Goal: Find specific page/section: Find specific page/section

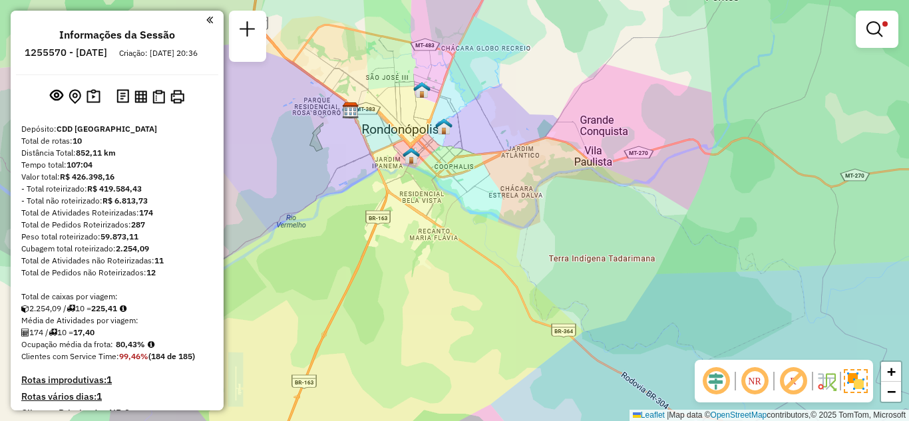
scroll to position [333, 0]
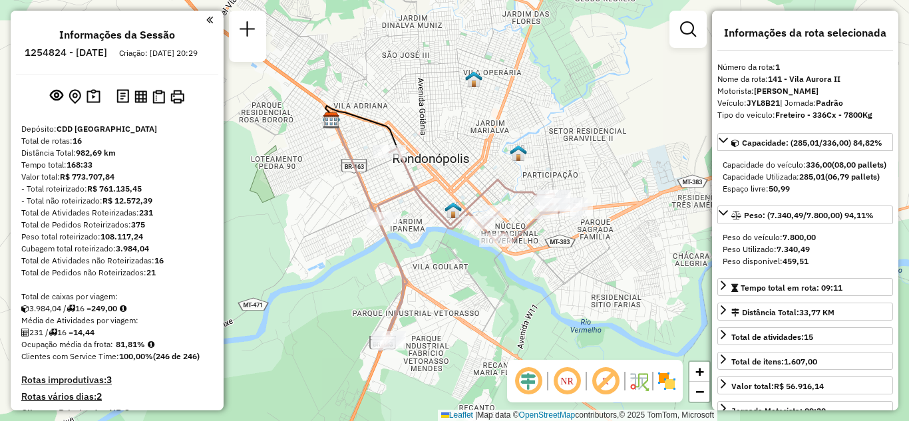
select select "**********"
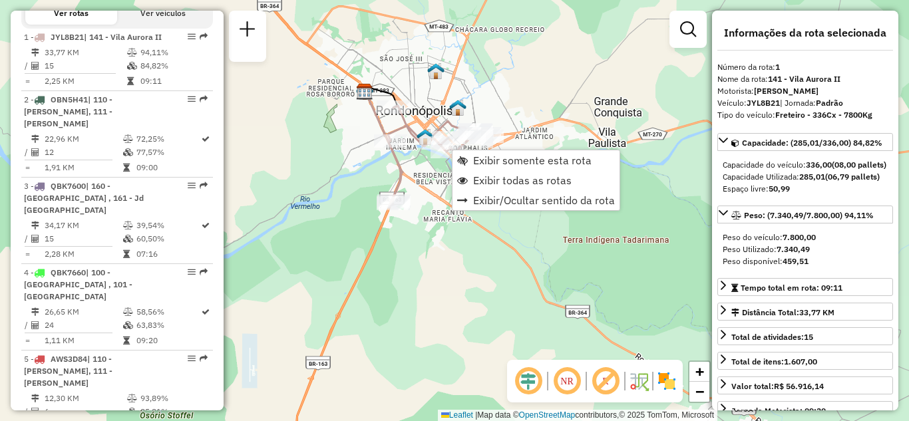
scroll to position [521, 0]
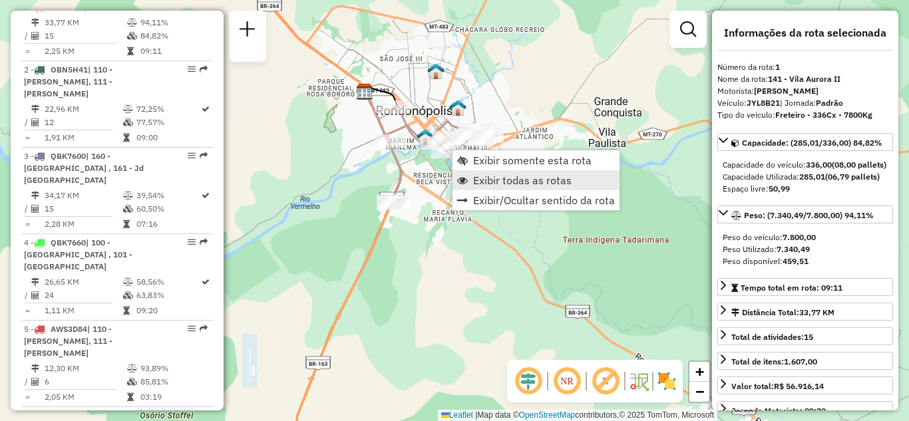
click at [505, 176] on span "Exibir todas as rotas" at bounding box center [522, 180] width 98 height 11
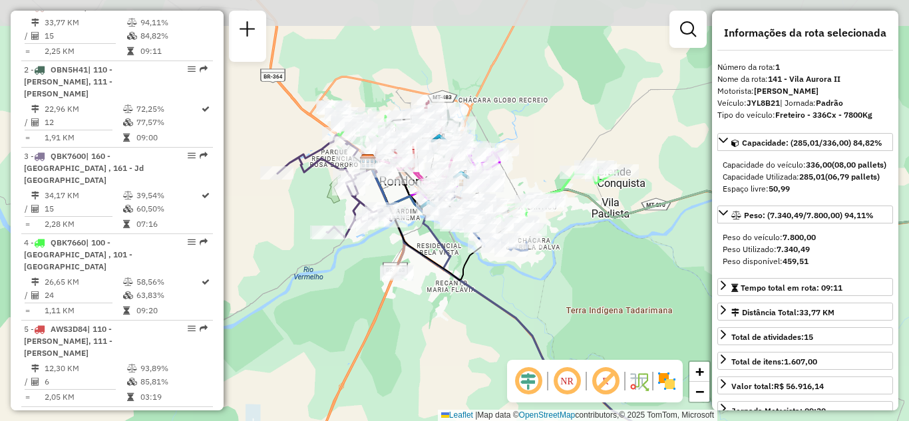
drag, startPoint x: 579, startPoint y: 217, endPoint x: 582, endPoint y: 287, distance: 69.9
click at [582, 287] on div "Janela de atendimento Grade de atendimento Capacidade Transportadoras Veículos …" at bounding box center [454, 210] width 909 height 421
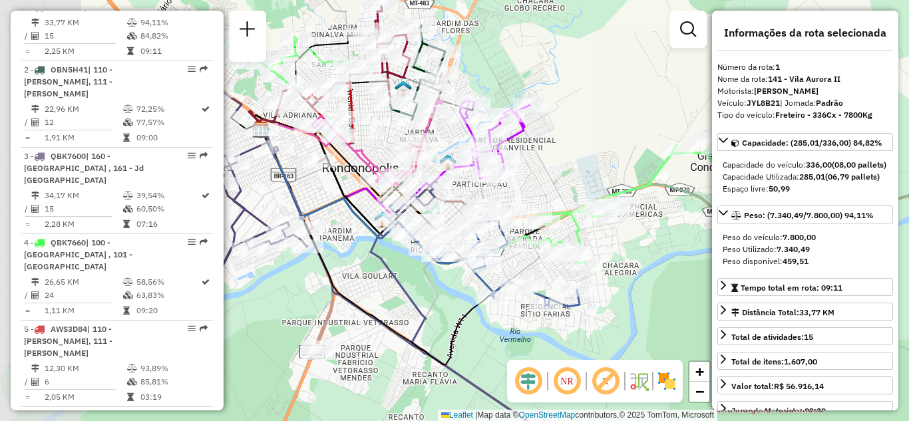
drag, startPoint x: 507, startPoint y: 145, endPoint x: 607, endPoint y: 140, distance: 99.9
click at [607, 140] on div "Janela de atendimento Grade de atendimento Capacidade Transportadoras Veículos …" at bounding box center [454, 210] width 909 height 421
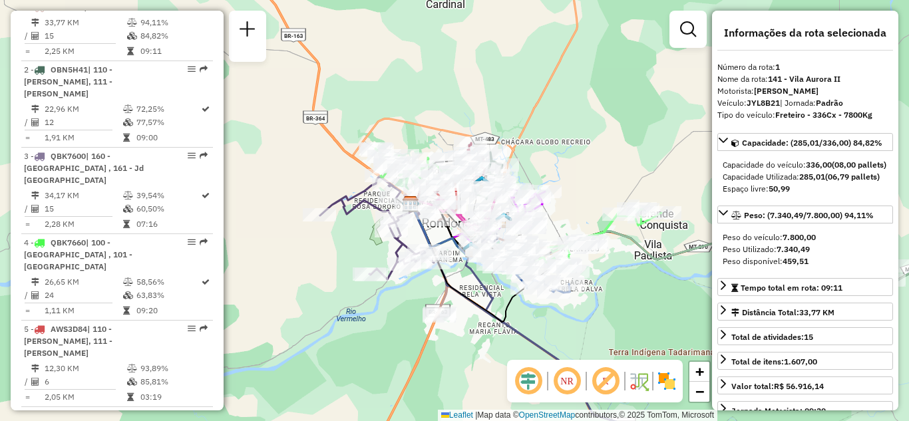
drag, startPoint x: 556, startPoint y: 106, endPoint x: 556, endPoint y: 138, distance: 31.3
click at [556, 138] on div "Janela de atendimento Grade de atendimento Capacidade Transportadoras Veículos …" at bounding box center [454, 210] width 909 height 421
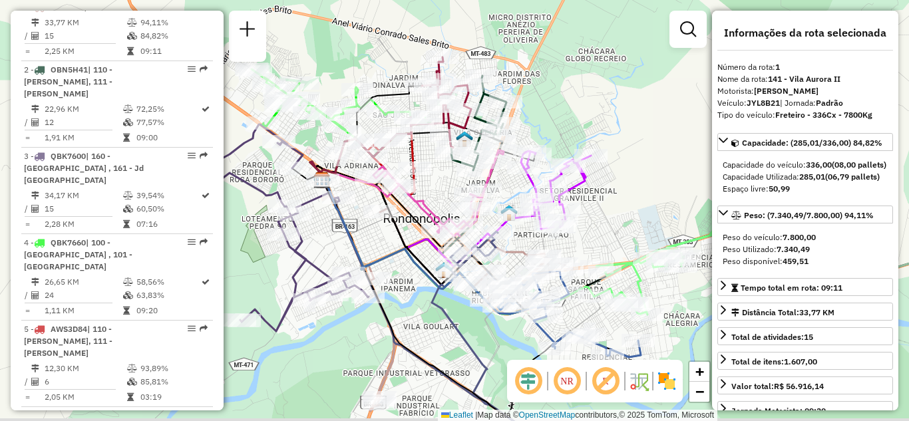
drag, startPoint x: 607, startPoint y: 147, endPoint x: 625, endPoint y: 124, distance: 29.4
click at [625, 124] on div "Rota 6 - Placa QBU0F88 00711152 - LAYLA LORRAYNY DE SOUZA Janela de atendimento…" at bounding box center [454, 210] width 909 height 421
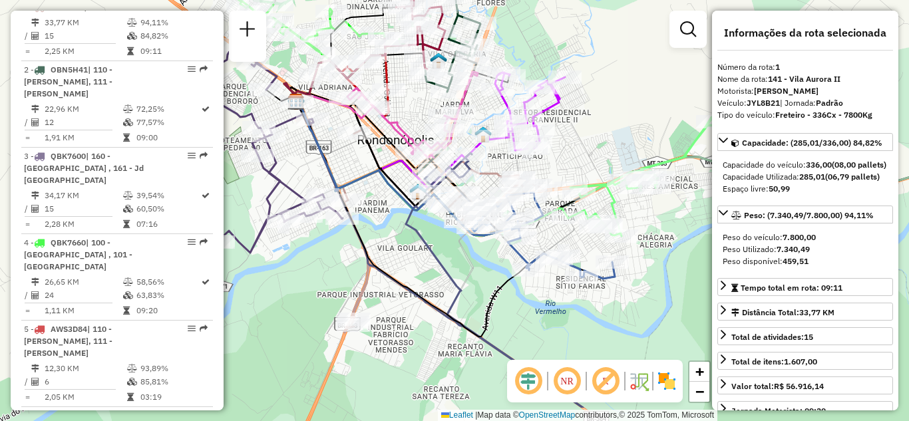
drag, startPoint x: 433, startPoint y: 223, endPoint x: 363, endPoint y: 65, distance: 172.4
click at [363, 65] on div "Janela de atendimento Grade de atendimento Capacidade Transportadoras Veículos …" at bounding box center [454, 210] width 909 height 421
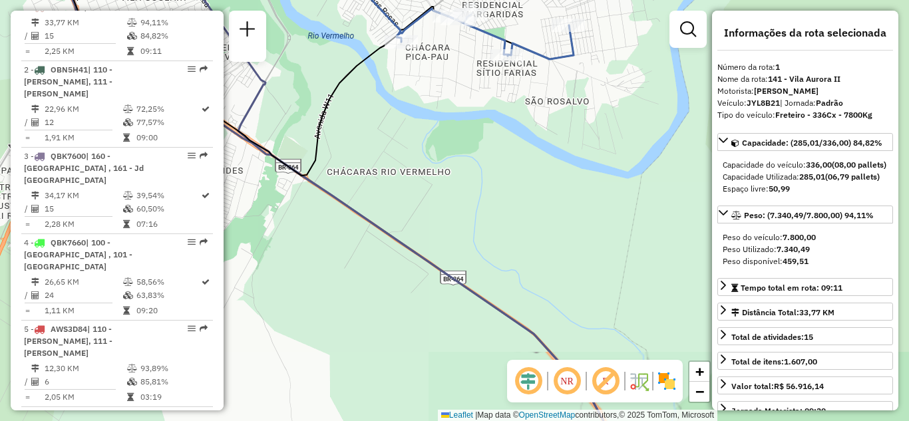
click at [494, 166] on div "Rota 11 - Placa RTE0H37 00708299 - KEYLA JOISW COSTA M Rota 11 - Placa RTE0H37 …" at bounding box center [454, 210] width 909 height 421
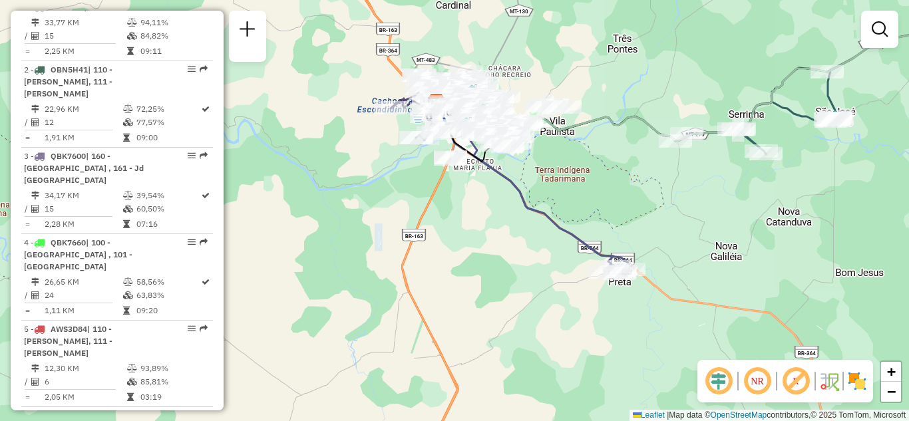
drag, startPoint x: 543, startPoint y: 184, endPoint x: 537, endPoint y: 205, distance: 21.5
click at [537, 205] on div "Janela de atendimento Grade de atendimento Capacidade Transportadoras Veículos …" at bounding box center [454, 210] width 909 height 421
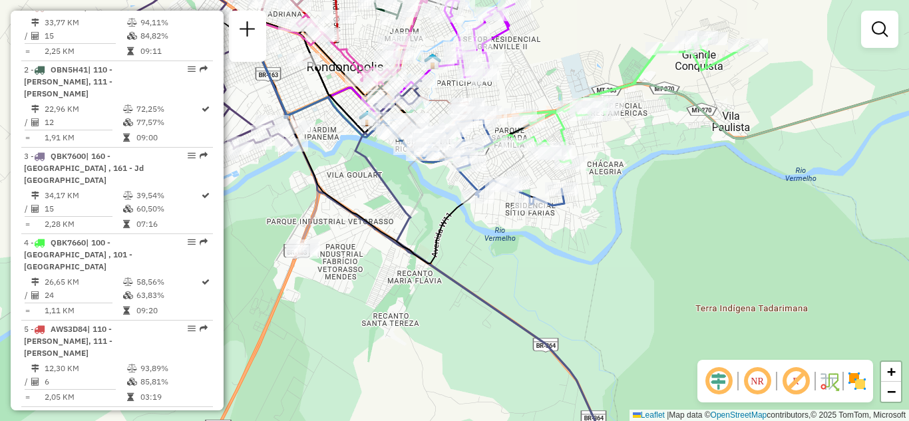
drag, startPoint x: 509, startPoint y: 213, endPoint x: 508, endPoint y: 245, distance: 31.9
click at [513, 235] on div "Janela de atendimento Grade de atendimento Capacidade Transportadoras Veículos …" at bounding box center [454, 210] width 909 height 421
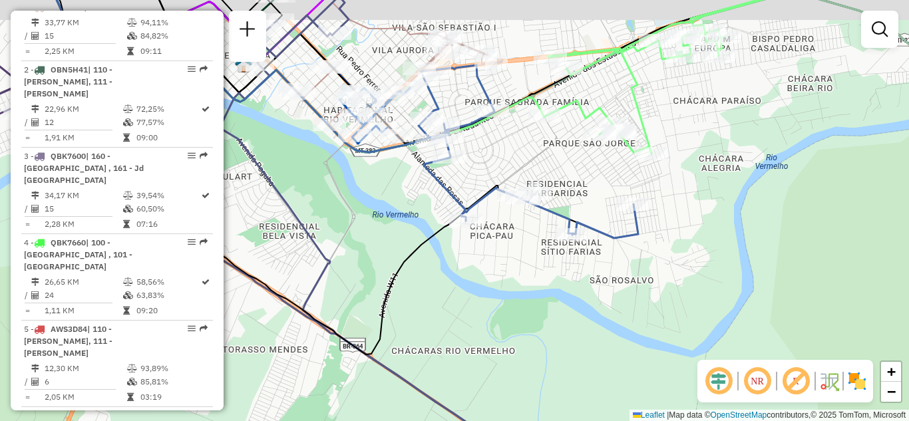
drag, startPoint x: 506, startPoint y: 237, endPoint x: 482, endPoint y: 264, distance: 36.3
click at [484, 271] on div "Janela de atendimento Grade de atendimento Capacidade Transportadoras Veículos …" at bounding box center [454, 210] width 909 height 421
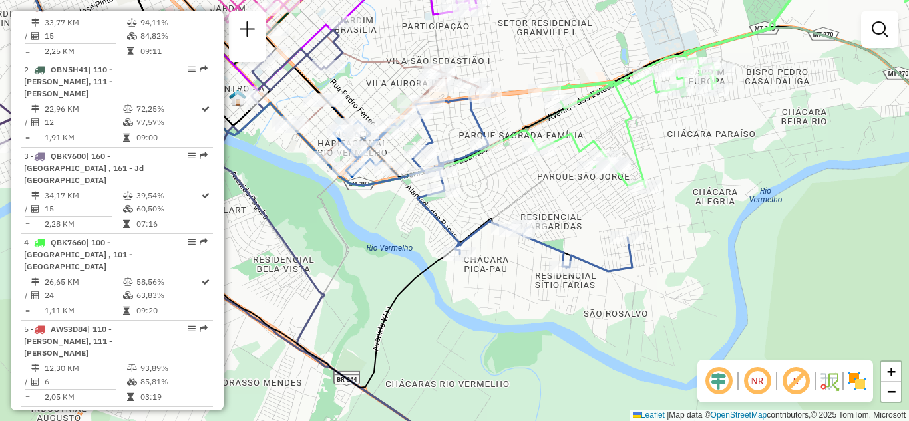
drag, startPoint x: 421, startPoint y: 232, endPoint x: 426, endPoint y: 247, distance: 16.2
click at [426, 247] on div "Janela de atendimento Grade de atendimento Capacidade Transportadoras Veículos …" at bounding box center [454, 210] width 909 height 421
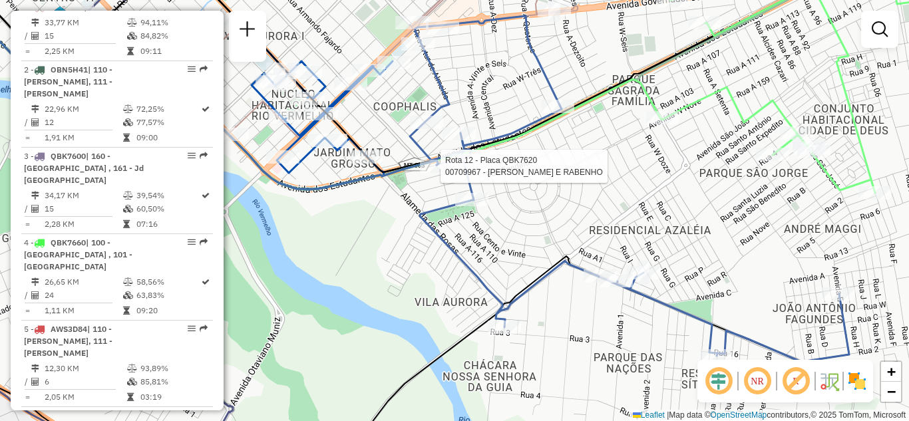
select select "**********"
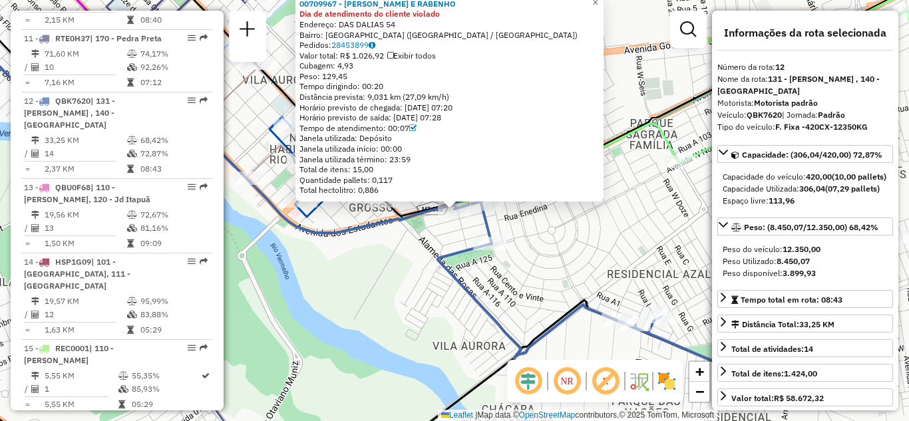
scroll to position [1335, 0]
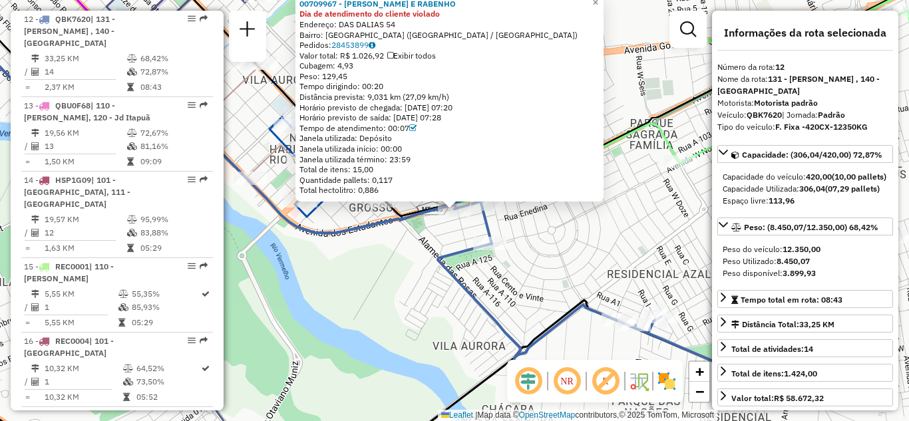
drag, startPoint x: 664, startPoint y: 139, endPoint x: 639, endPoint y: 175, distance: 43.9
click at [657, 166] on icon at bounding box center [295, 102] width 772 height 262
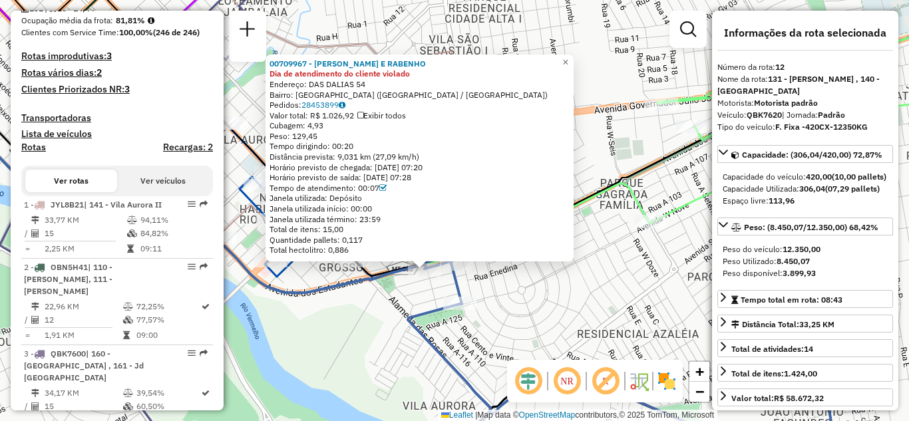
scroll to position [337, 0]
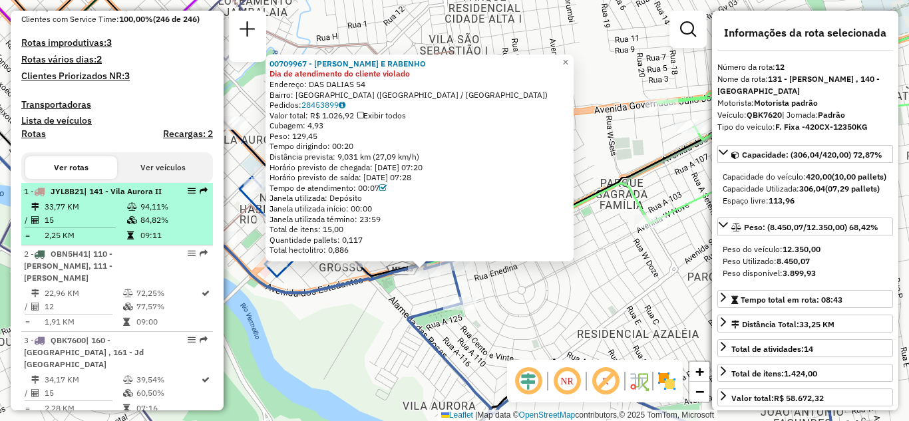
click at [140, 196] on span "| 141 - Vila Aurora II" at bounding box center [123, 191] width 78 height 10
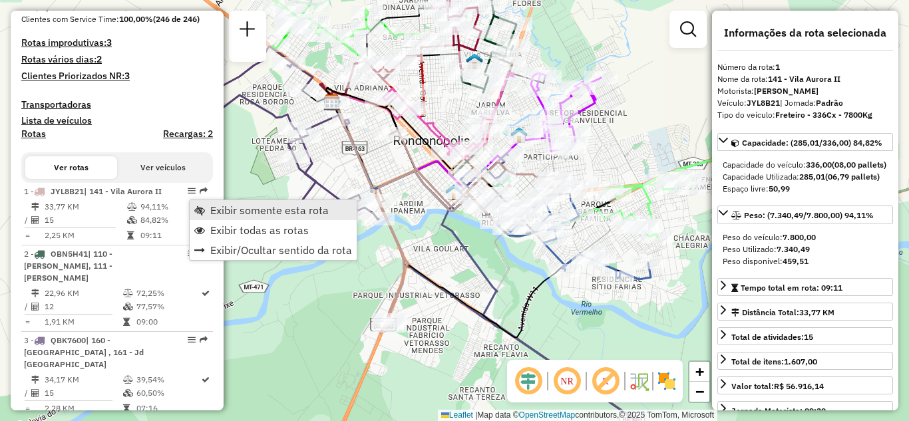
click at [217, 212] on span "Exibir somente esta rota" at bounding box center [269, 210] width 118 height 11
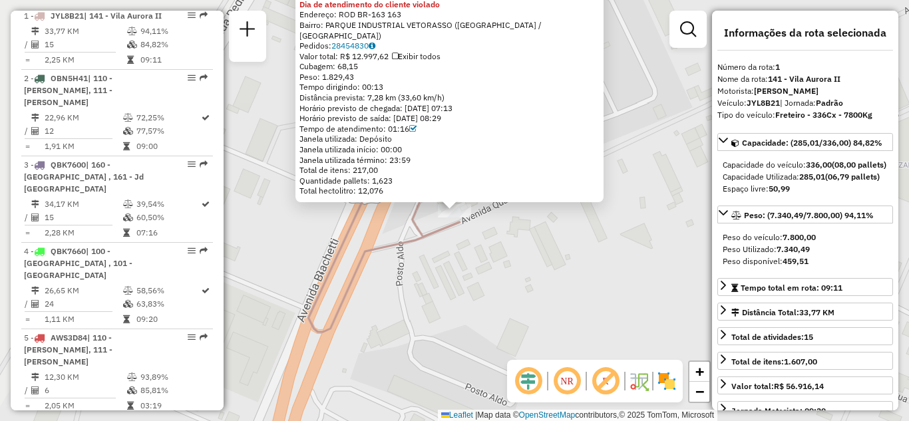
scroll to position [521, 0]
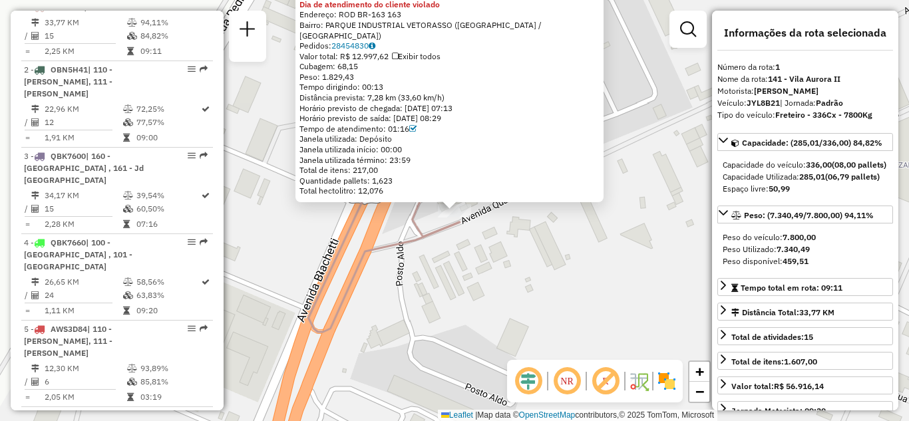
drag, startPoint x: 473, startPoint y: 94, endPoint x: 396, endPoint y: 89, distance: 76.6
click at [396, 89] on div "00704598 - RESTAURANTE O ESTRAD Tipo de cliente: 80 - Chopp/VIP (C) Dia de aten…" at bounding box center [449, 88] width 300 height 218
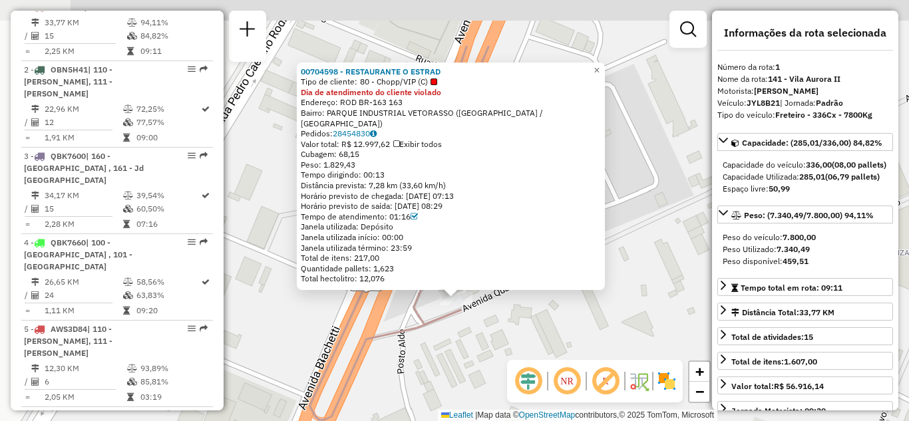
drag, startPoint x: 632, startPoint y: 230, endPoint x: 633, endPoint y: 318, distance: 87.8
click at [633, 318] on div "00704598 - RESTAURANTE O ESTRAD Tipo de cliente: 80 - Chopp/VIP (C) Dia de aten…" at bounding box center [454, 210] width 909 height 421
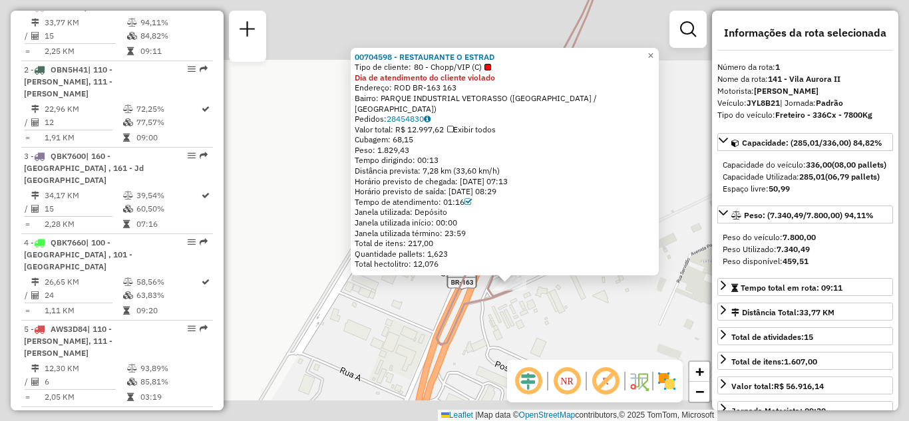
drag, startPoint x: 611, startPoint y: 315, endPoint x: 523, endPoint y: 324, distance: 89.0
click at [523, 324] on div "00704598 - RESTAURANTE O ESTRAD Tipo de cliente: 80 - Chopp/VIP (C) Dia de aten…" at bounding box center [454, 210] width 909 height 421
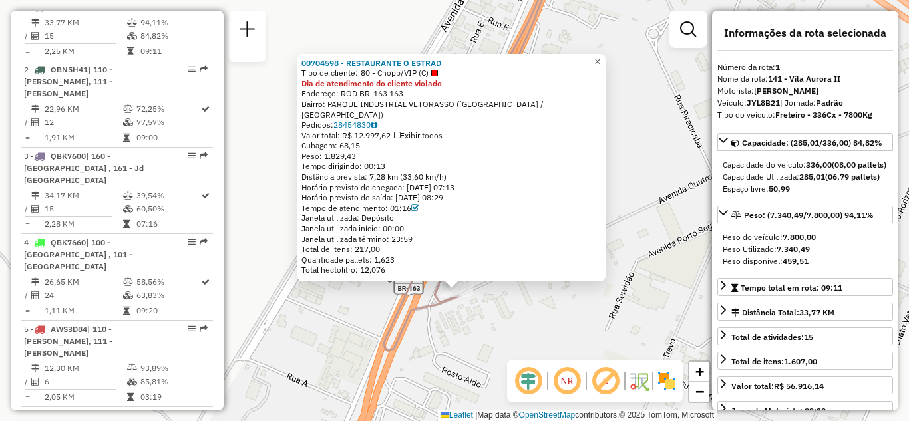
click at [600, 67] on span "×" at bounding box center [597, 61] width 6 height 11
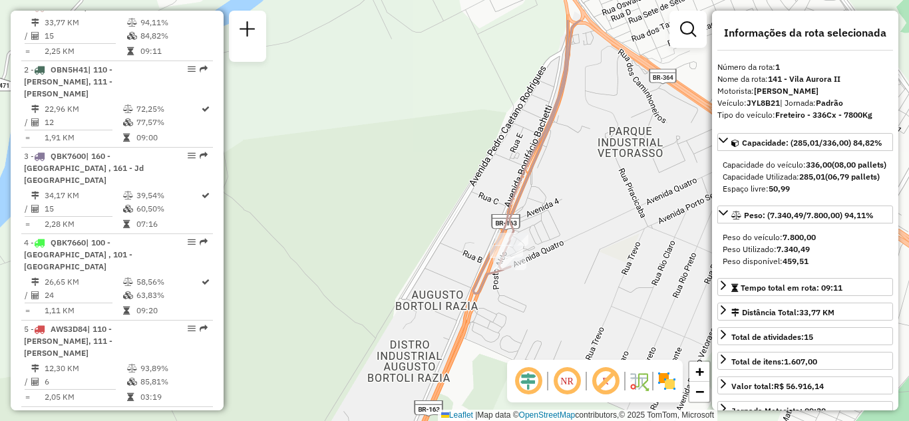
drag, startPoint x: 581, startPoint y: 173, endPoint x: 566, endPoint y: 262, distance: 90.3
click at [566, 262] on div "Janela de atendimento Grade de atendimento Capacidade Transportadoras Veículos …" at bounding box center [454, 210] width 909 height 421
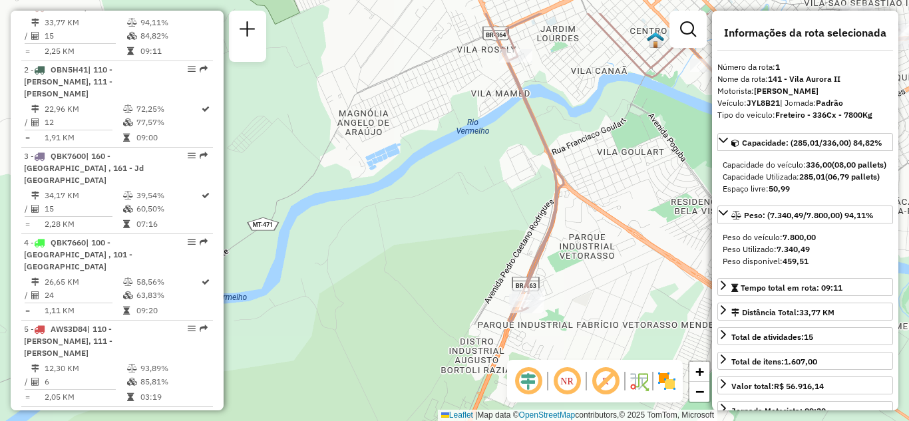
click at [573, 261] on div "Janela de atendimento Grade de atendimento Capacidade Transportadoras Veículos …" at bounding box center [454, 210] width 909 height 421
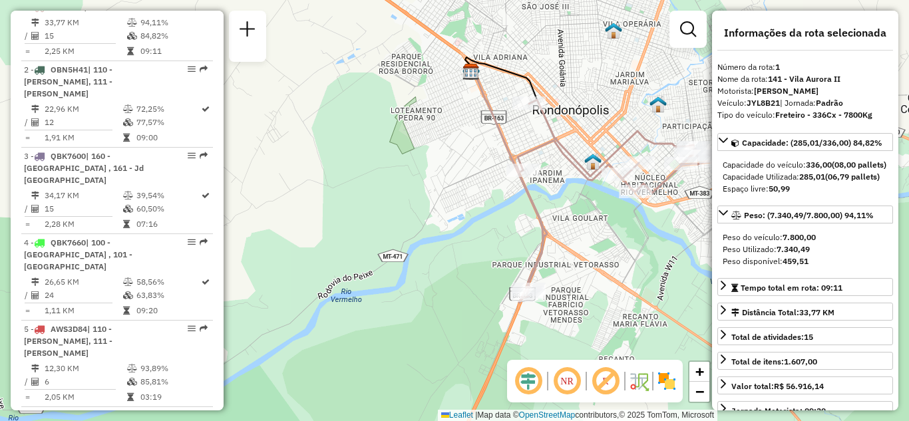
drag, startPoint x: 553, startPoint y: 185, endPoint x: 498, endPoint y: 292, distance: 120.2
click at [498, 292] on div "Janela de atendimento Grade de atendimento Capacidade Transportadoras Veículos …" at bounding box center [454, 210] width 909 height 421
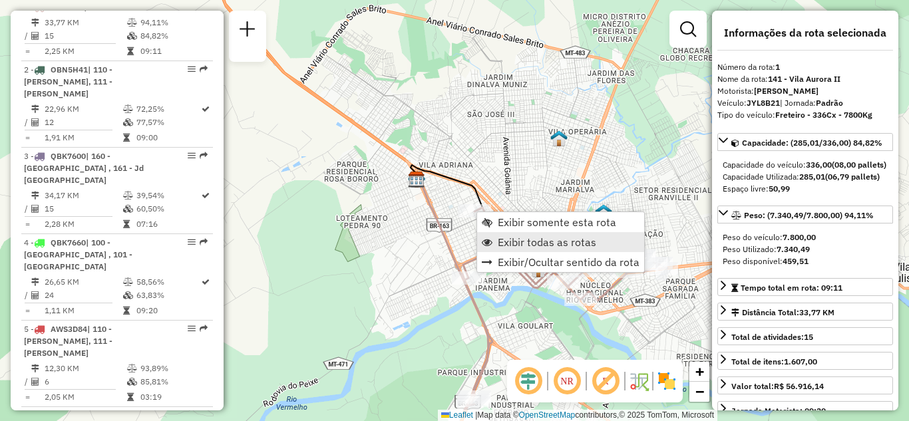
click at [527, 242] on span "Exibir todas as rotas" at bounding box center [547, 242] width 98 height 11
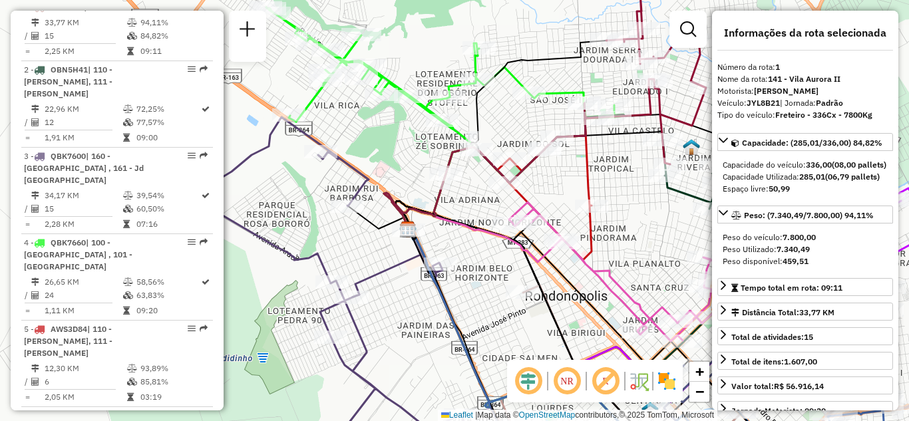
drag, startPoint x: 463, startPoint y: 222, endPoint x: 456, endPoint y: 220, distance: 7.2
click at [458, 223] on div "Janela de atendimento Grade de atendimento Capacidade Transportadoras Veículos …" at bounding box center [454, 210] width 909 height 421
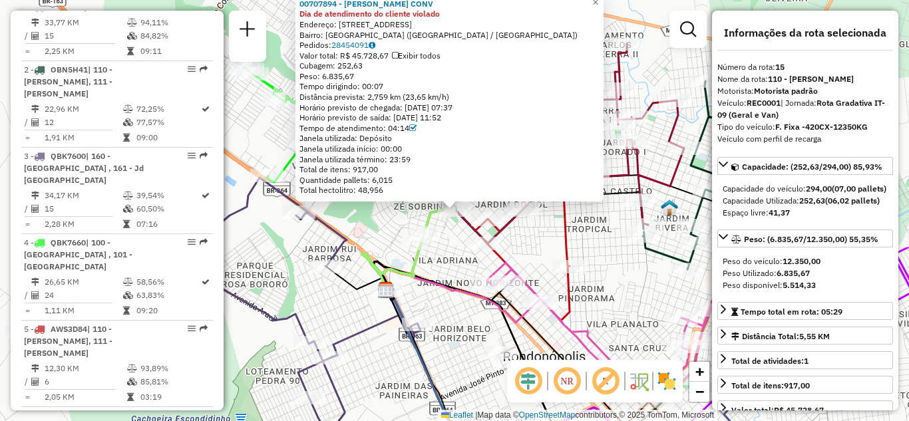
scroll to position [1528, 0]
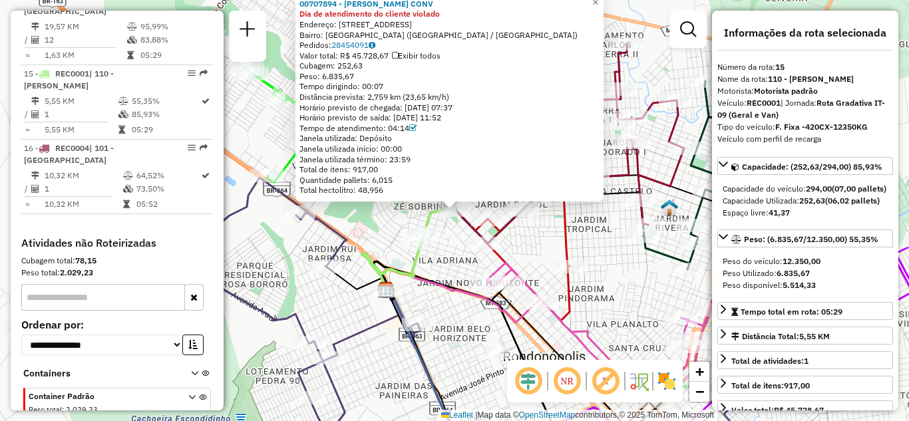
drag, startPoint x: 462, startPoint y: 97, endPoint x: 305, endPoint y: 96, distance: 157.0
click at [305, 96] on div "Distância prevista: 2,759 km (23,65 km/h)" at bounding box center [449, 97] width 300 height 11
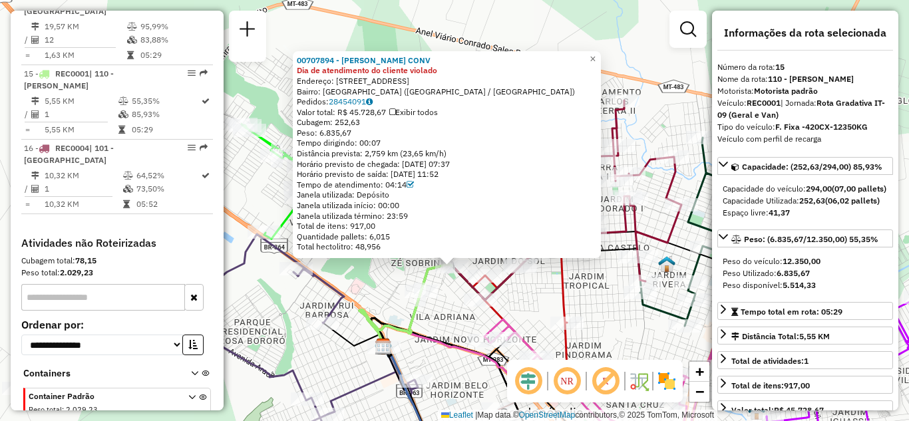
drag, startPoint x: 611, startPoint y: 263, endPoint x: 614, endPoint y: 314, distance: 50.7
click at [614, 314] on div "00707894 - DERLEY MERCADO CONV Dia de atendimento do cliente violado Endereço: …" at bounding box center [454, 210] width 909 height 421
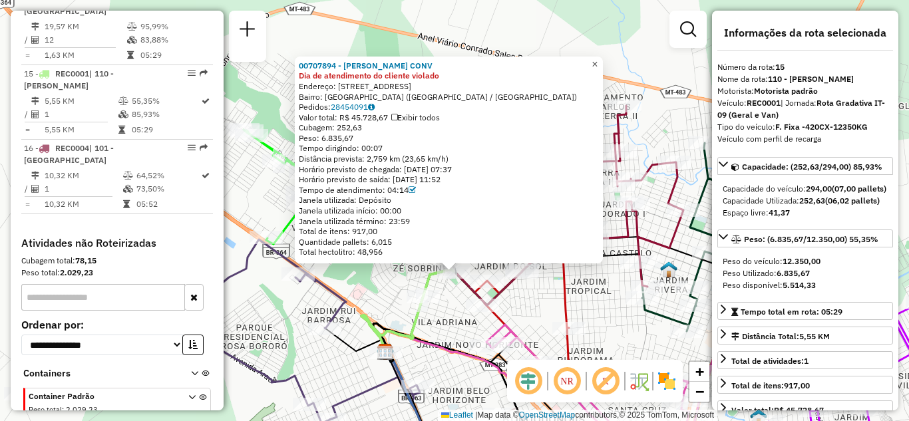
click at [597, 61] on span "×" at bounding box center [594, 64] width 6 height 11
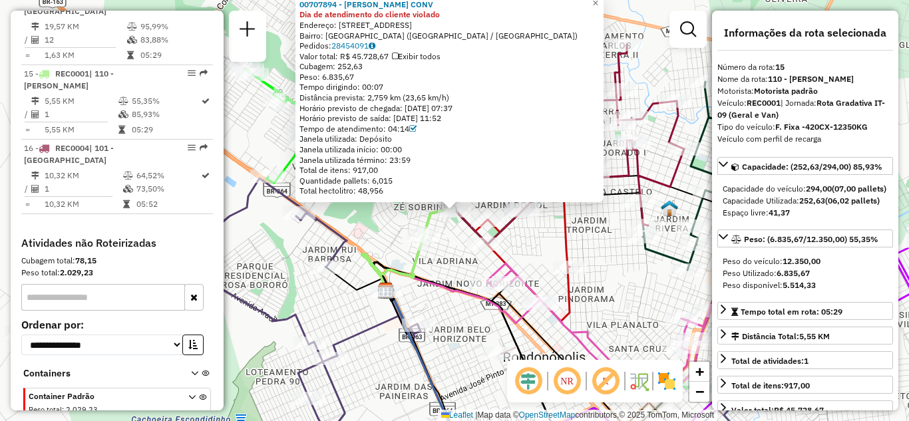
drag, startPoint x: 446, startPoint y: 91, endPoint x: 397, endPoint y: 88, distance: 49.3
click at [397, 88] on div "00707894 - DERLEY MERCADO CONV Dia de atendimento do cliente violado Endereço: …" at bounding box center [449, 97] width 300 height 197
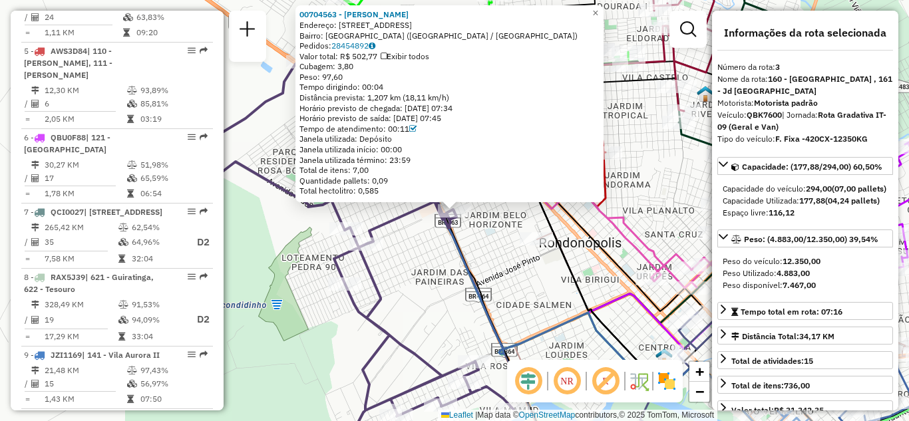
scroll to position [670, 0]
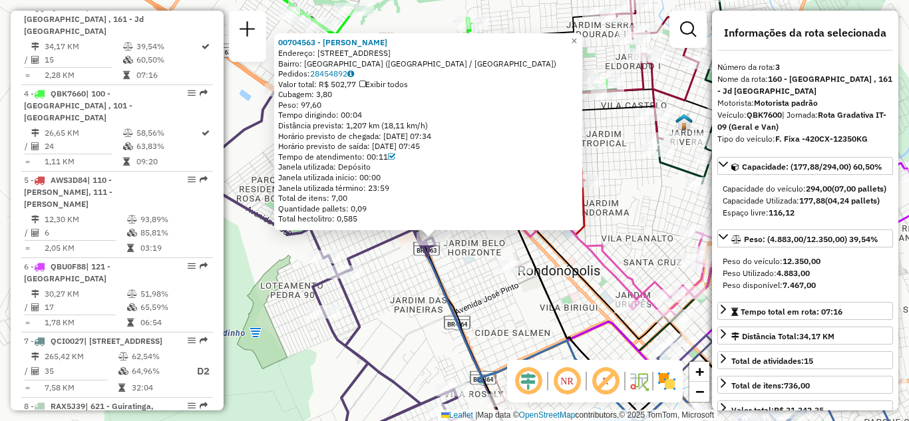
drag, startPoint x: 514, startPoint y: 255, endPoint x: 477, endPoint y: 304, distance: 61.2
click at [477, 304] on div "00704563 - Lidia Alves Lino Endereço: Rua Espírito Santo, 2894 Bairro: Morada d…" at bounding box center [454, 210] width 909 height 421
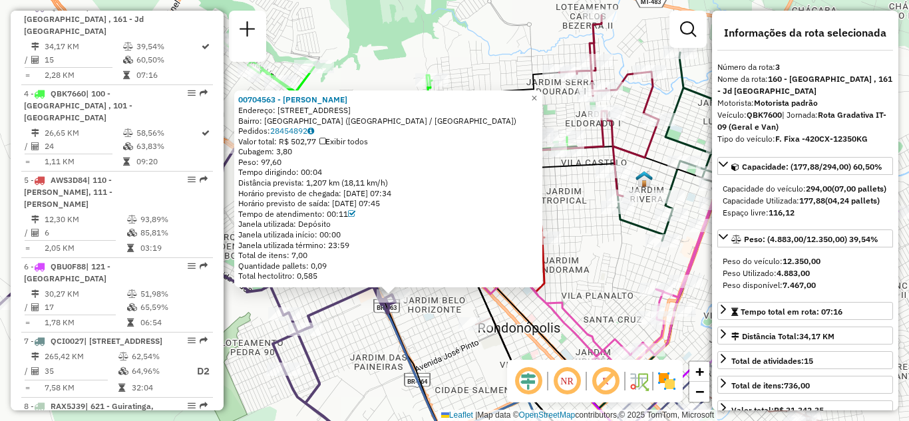
drag, startPoint x: 588, startPoint y: 188, endPoint x: 570, endPoint y: 216, distance: 32.7
click at [570, 216] on div "00704563 - Lidia Alves Lino Endereço: Rua Espírito Santo, 2894 Bairro: Morada d…" at bounding box center [454, 210] width 909 height 421
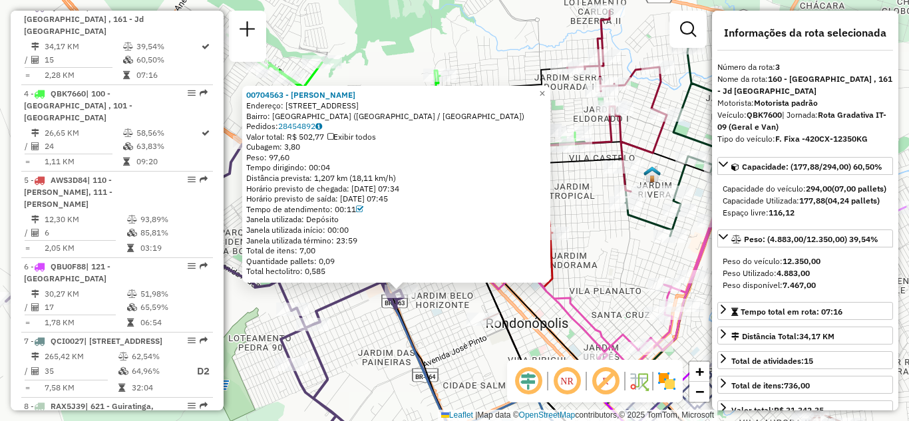
drag, startPoint x: 589, startPoint y: 259, endPoint x: 569, endPoint y: 157, distance: 103.7
click at [590, 258] on div "00704563 - Lidia Alves Lino Endereço: Rua Espírito Santo, 2894 Bairro: Morada d…" at bounding box center [454, 210] width 909 height 421
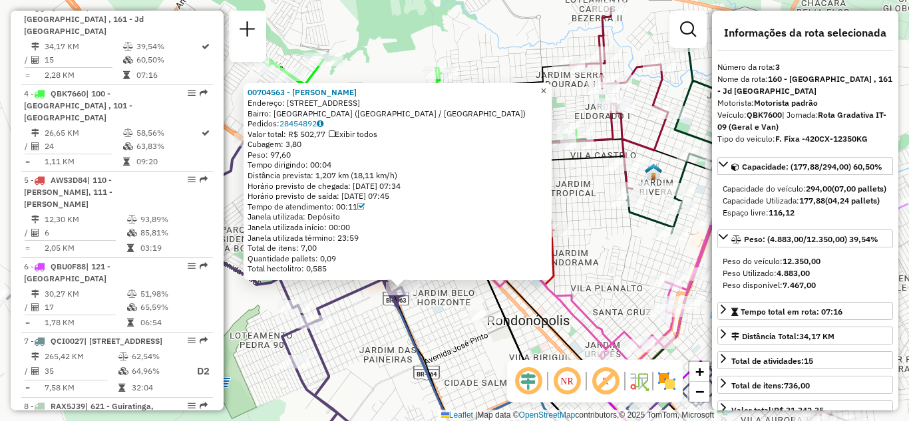
click at [546, 87] on span "×" at bounding box center [543, 90] width 6 height 11
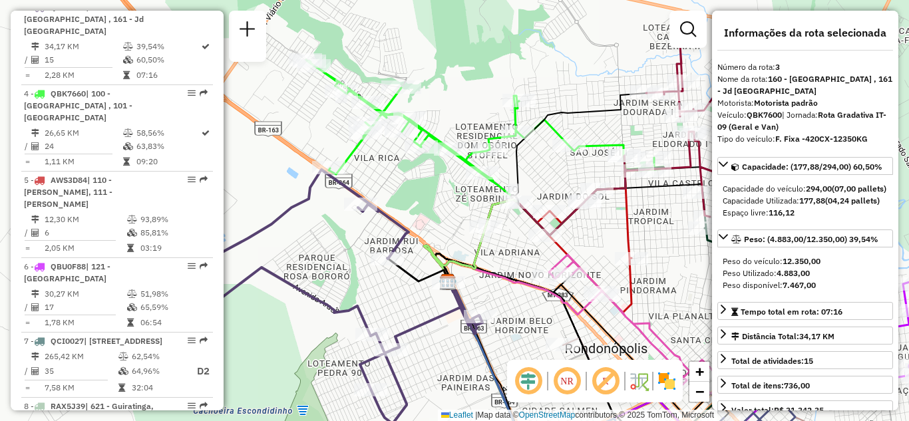
drag, startPoint x: 365, startPoint y: 166, endPoint x: 442, endPoint y: 194, distance: 82.7
click at [442, 194] on div "Janela de atendimento Grade de atendimento Capacidade Transportadoras Veículos …" at bounding box center [454, 210] width 909 height 421
drag, startPoint x: 404, startPoint y: 201, endPoint x: 482, endPoint y: 139, distance: 99.4
click at [480, 140] on div "Janela de atendimento Grade de atendimento Capacidade Transportadoras Veículos …" at bounding box center [454, 210] width 909 height 421
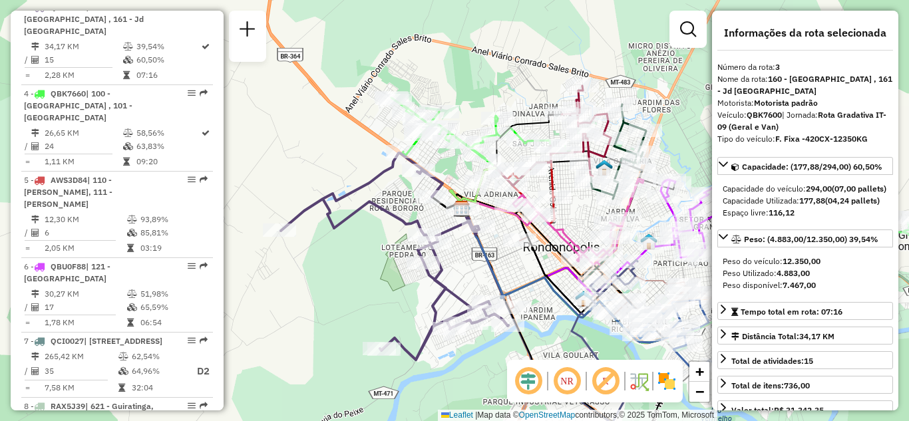
drag, startPoint x: 323, startPoint y: 236, endPoint x: 318, endPoint y: 149, distance: 87.3
click at [318, 149] on div "Janela de atendimento Grade de atendimento Capacidade Transportadoras Veículos …" at bounding box center [454, 210] width 909 height 421
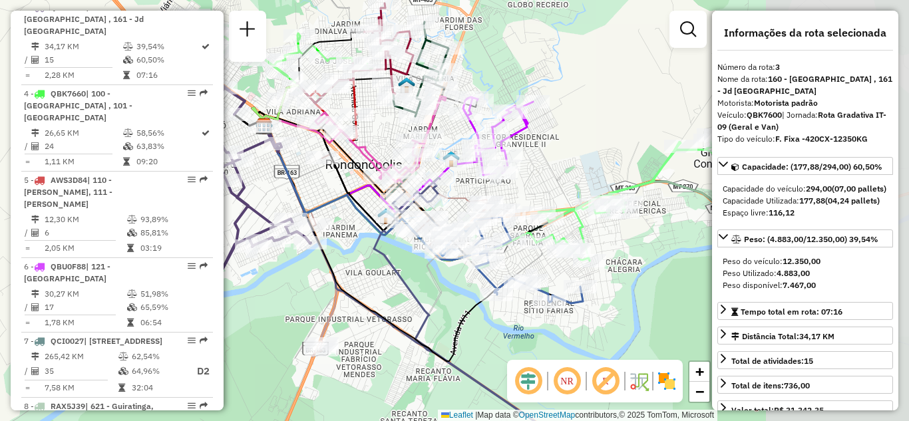
drag, startPoint x: 549, startPoint y: 200, endPoint x: 350, endPoint y: 206, distance: 199.0
click at [350, 206] on icon at bounding box center [372, 193] width 215 height 134
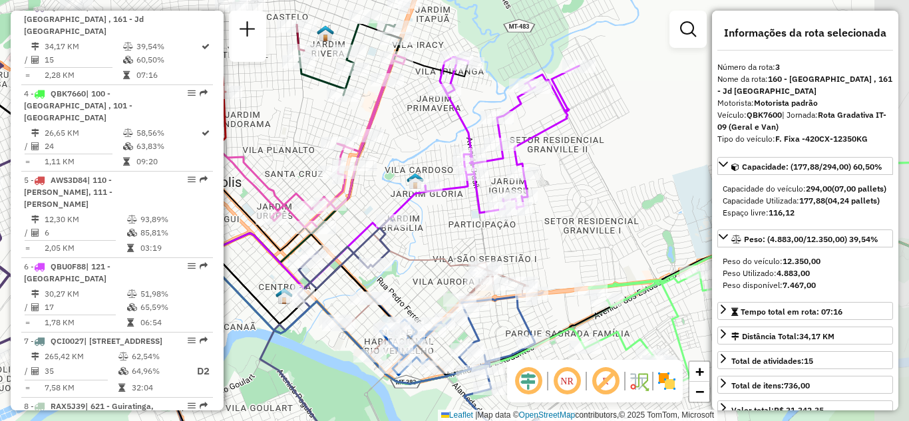
drag, startPoint x: 494, startPoint y: 188, endPoint x: 420, endPoint y: 247, distance: 94.5
click at [420, 247] on div "Janela de atendimento Grade de atendimento Capacidade Transportadoras Veículos …" at bounding box center [454, 210] width 909 height 421
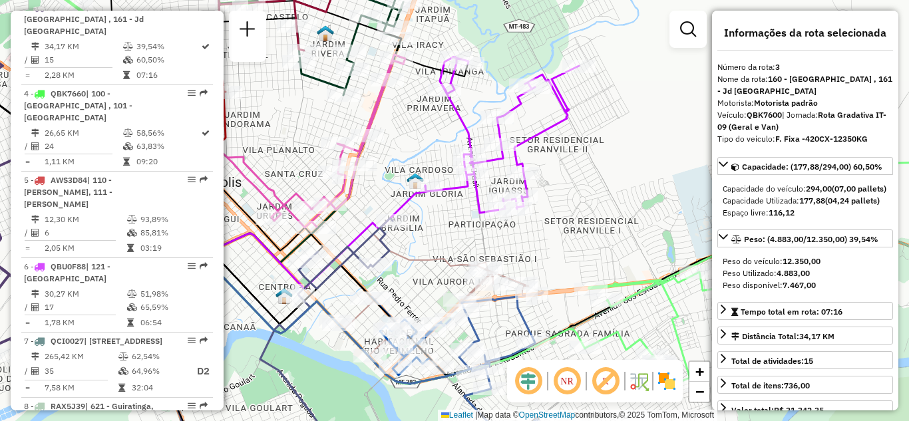
click at [428, 177] on div "Rota 6 - Placa QBU0F88 00731474 - ILDO RIBEIRO DA SILV Janela de atendimento Gr…" at bounding box center [454, 210] width 909 height 421
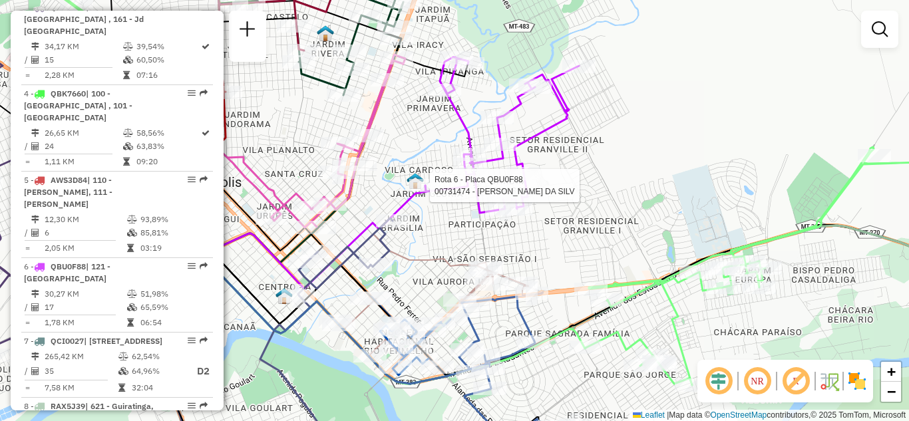
select select "**********"
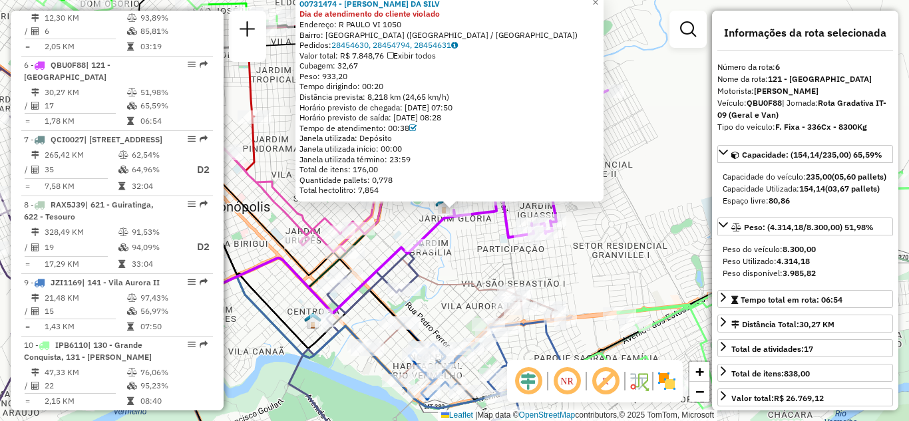
scroll to position [894, 0]
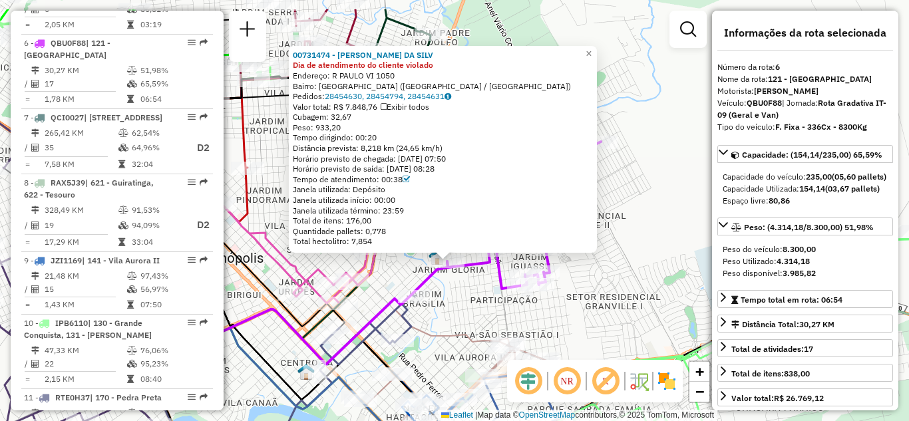
drag, startPoint x: 619, startPoint y: 104, endPoint x: 613, endPoint y: 155, distance: 51.6
click at [613, 155] on div "00731474 - ILDO RIBEIRO DA SILV Dia de atendimento do cliente violado Endereço:…" at bounding box center [454, 210] width 909 height 421
click at [591, 49] on span "×" at bounding box center [588, 53] width 6 height 11
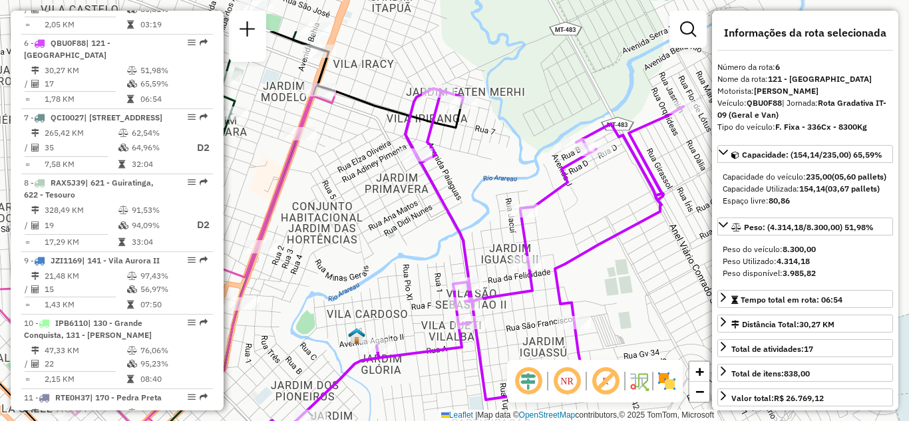
drag, startPoint x: 605, startPoint y: 178, endPoint x: 609, endPoint y: 248, distance: 70.6
click at [609, 248] on icon at bounding box center [529, 243] width 307 height 311
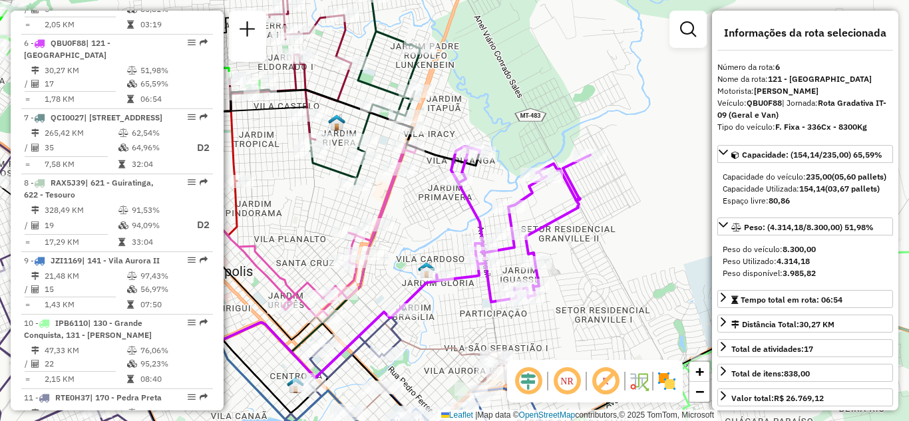
drag, startPoint x: 395, startPoint y: 188, endPoint x: 450, endPoint y: 243, distance: 78.1
click at [448, 246] on div "Janela de atendimento Grade de atendimento Capacidade Transportadoras Veículos …" at bounding box center [454, 210] width 909 height 421
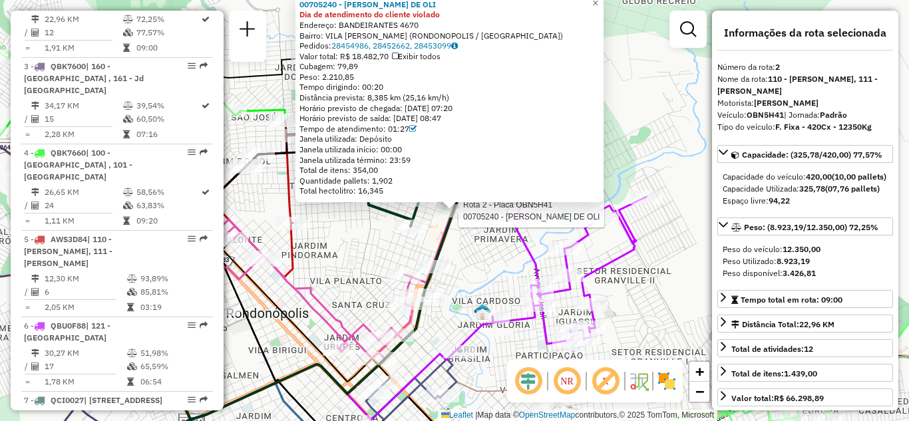
scroll to position [596, 0]
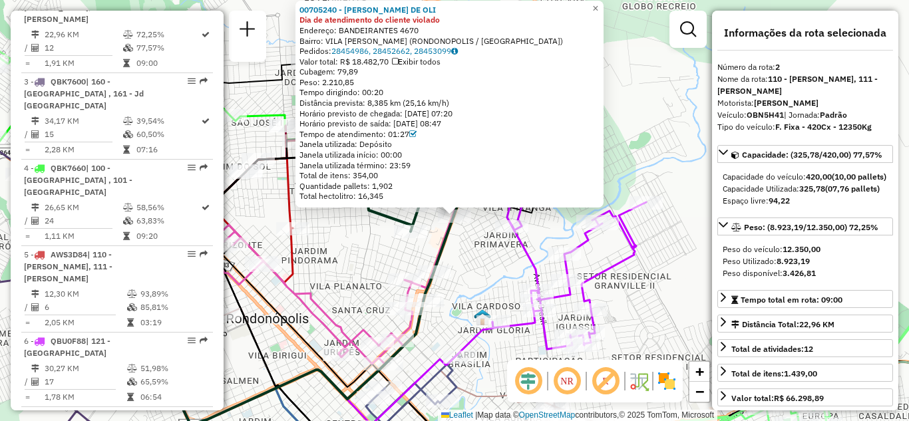
drag, startPoint x: 622, startPoint y: 67, endPoint x: 613, endPoint y: 124, distance: 57.2
click at [613, 123] on div "00705240 - STAITON ALVES DE OLI Dia de atendimento do cliente violado Endereço:…" at bounding box center [454, 210] width 909 height 421
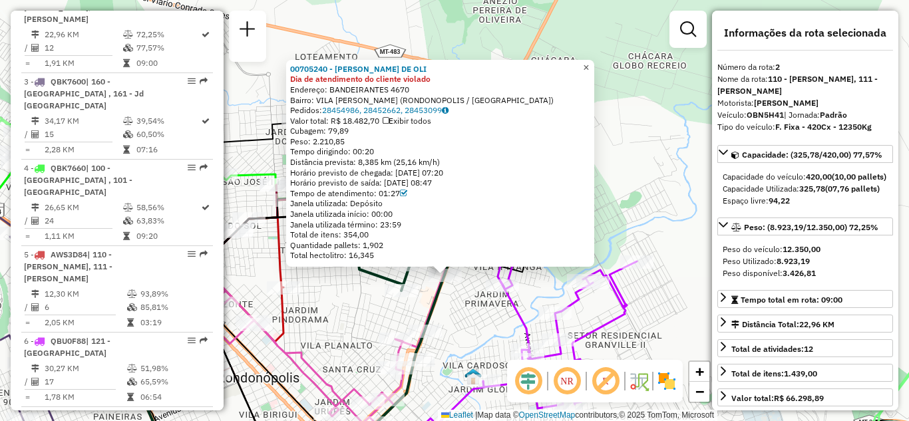
click at [594, 67] on link "×" at bounding box center [586, 68] width 16 height 16
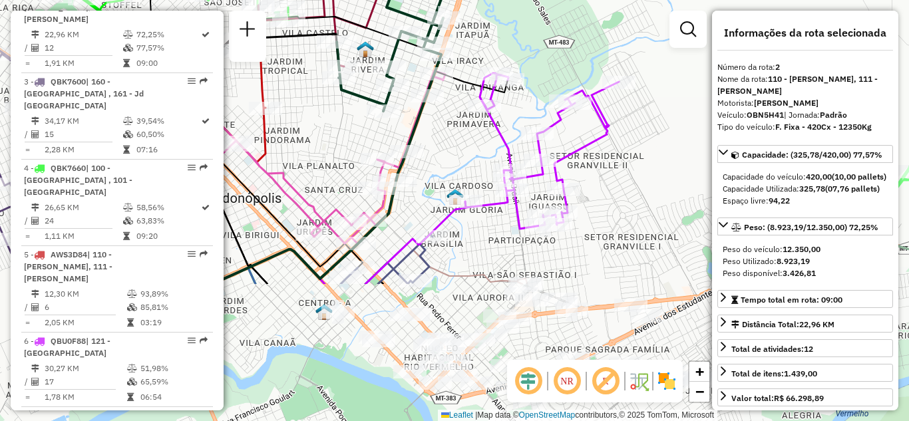
drag, startPoint x: 539, startPoint y: 44, endPoint x: 548, endPoint y: -5, distance: 49.3
click at [548, 0] on html "Aplicando filtros Pop-up bloqueado! Seu navegador bloqueou automáticamente a ab…" at bounding box center [454, 210] width 909 height 421
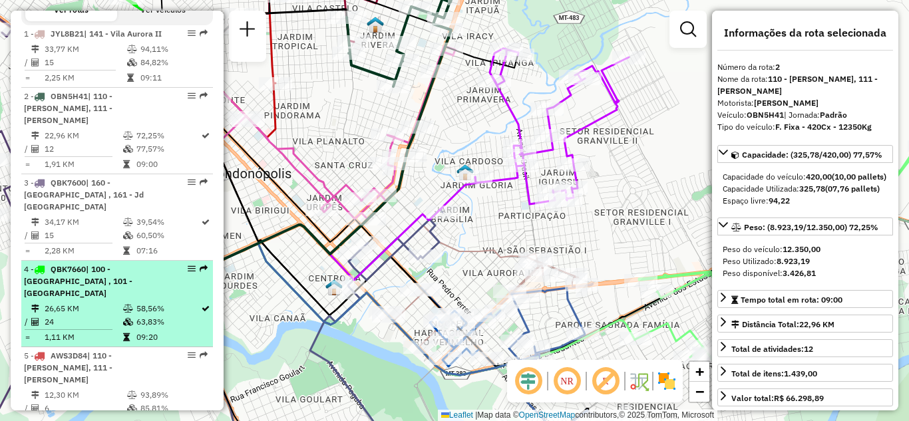
scroll to position [529, 0]
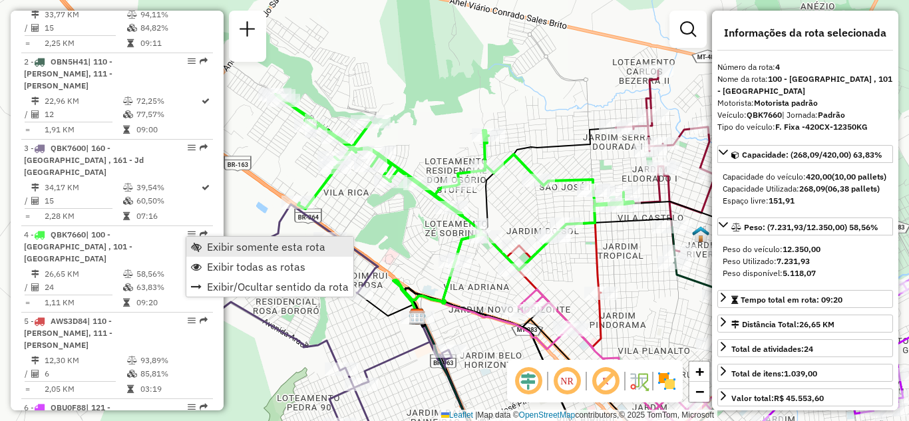
click at [208, 244] on span "Exibir somente esta rota" at bounding box center [266, 246] width 118 height 11
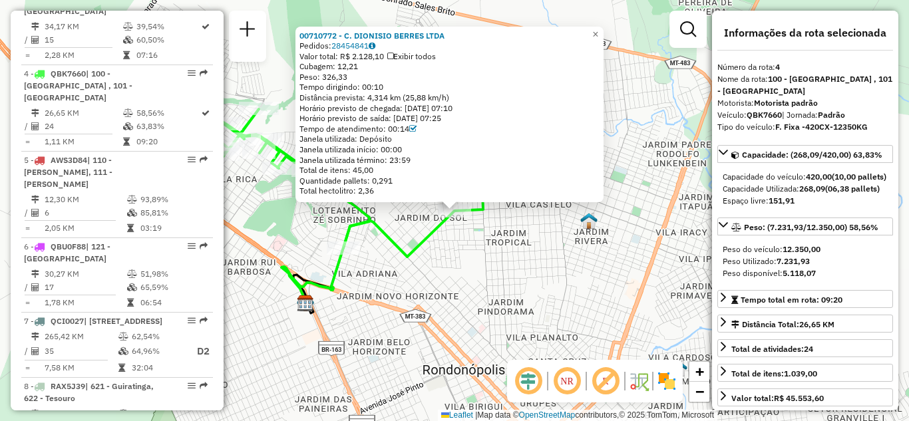
scroll to position [745, 0]
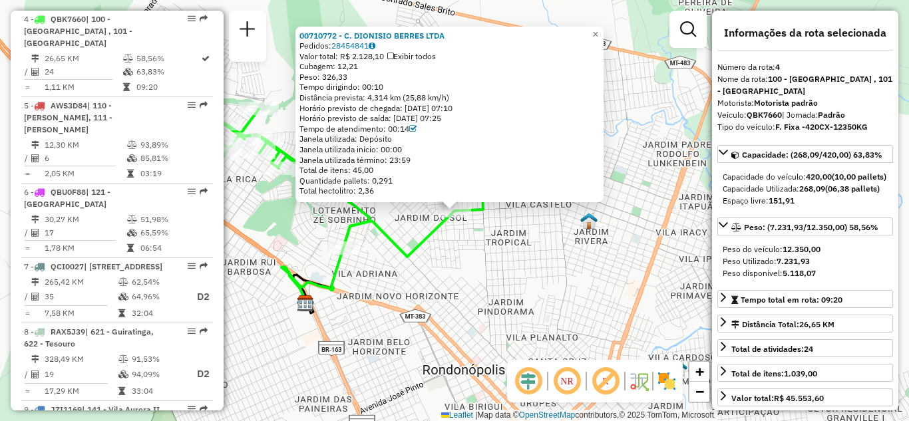
drag, startPoint x: 333, startPoint y: 90, endPoint x: 466, endPoint y: 100, distance: 133.4
click at [466, 100] on div "00710772 - C. DIONISIO BERRES LTDA Pedidos: 28454841 Valor total: R$ 2.128,10 E…" at bounding box center [449, 114] width 300 height 166
click at [598, 29] on span "×" at bounding box center [595, 34] width 6 height 11
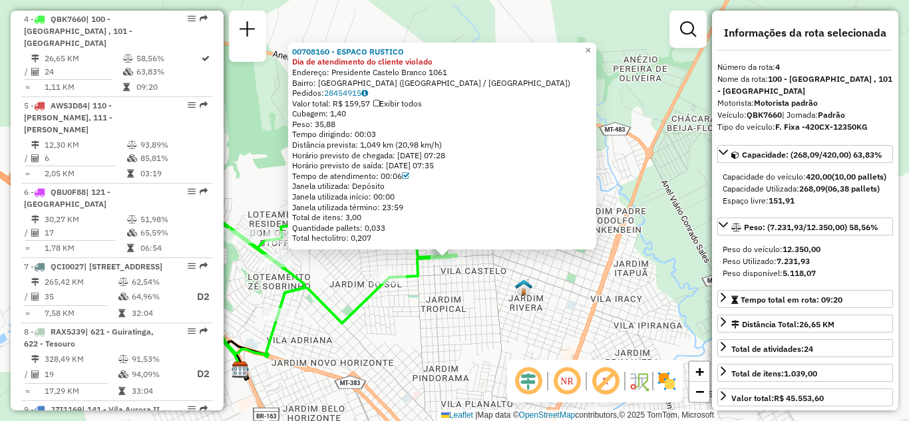
drag, startPoint x: 651, startPoint y: 274, endPoint x: 644, endPoint y: 310, distance: 36.5
click at [644, 310] on div "00708160 - ESPACO RUSTICO Dia de atendimento do cliente violado Endereço: Presi…" at bounding box center [454, 210] width 909 height 421
click at [591, 50] on span "×" at bounding box center [588, 50] width 6 height 11
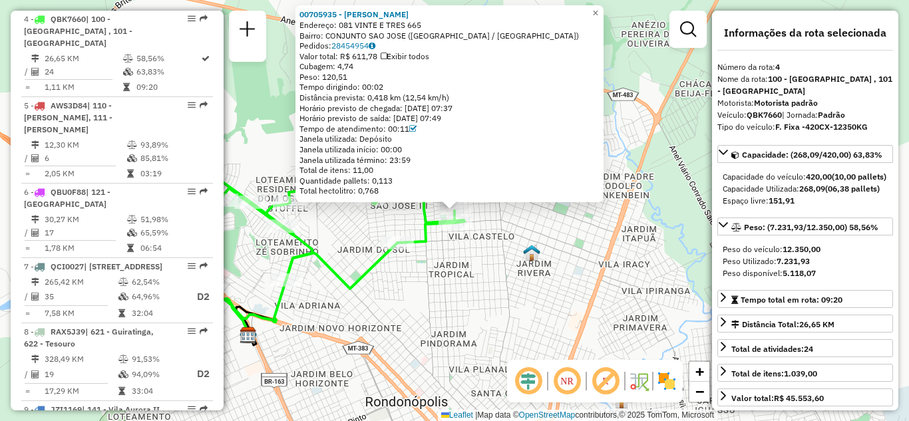
click at [360, 226] on div "00705935 - FRANCIELLY TEIXEIRA Endereço: 081 VINTE E TRES 665 Bairro: CONJUNTO …" at bounding box center [454, 210] width 909 height 421
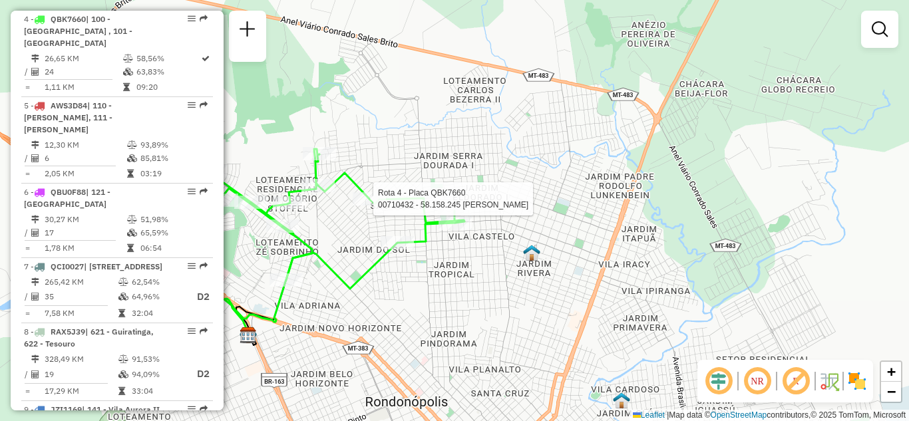
select select "**********"
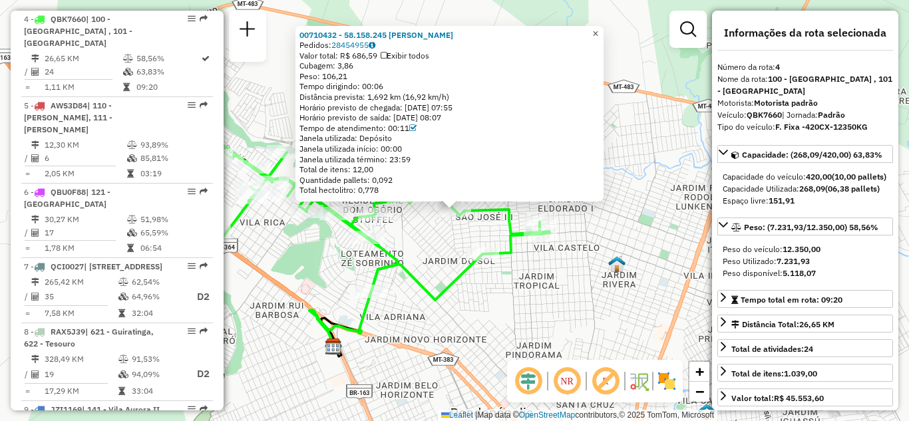
click at [603, 31] on link "×" at bounding box center [595, 34] width 16 height 16
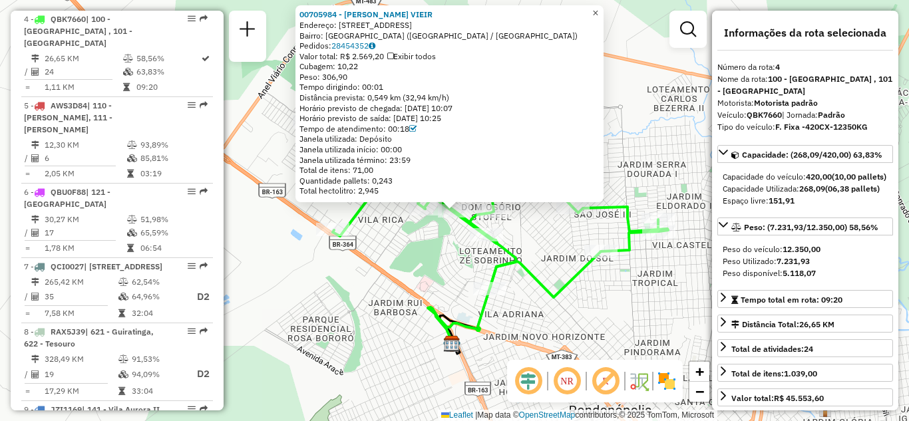
click at [603, 11] on link "×" at bounding box center [595, 13] width 16 height 16
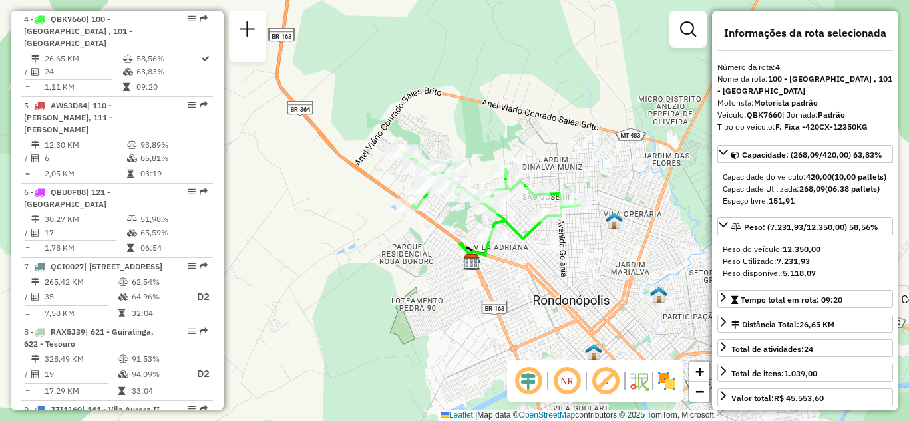
drag, startPoint x: 552, startPoint y: 294, endPoint x: 347, endPoint y: -9, distance: 366.0
click at [347, 0] on html "Aplicando filtros Pop-up bloqueado! Seu navegador bloqueou automáticamente a ab…" at bounding box center [454, 210] width 909 height 421
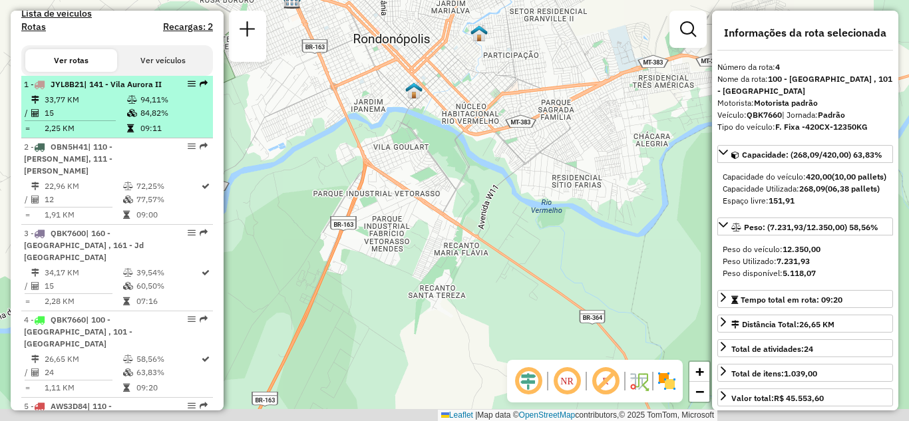
scroll to position [412, 0]
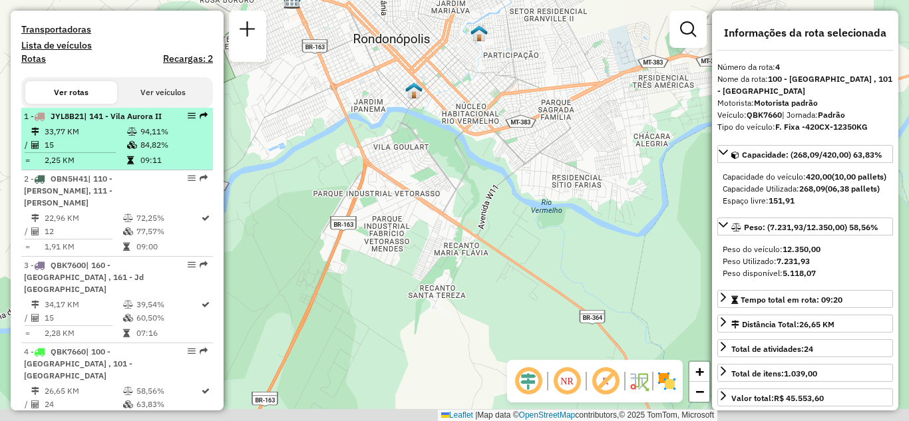
click at [188, 120] on em at bounding box center [192, 116] width 8 height 8
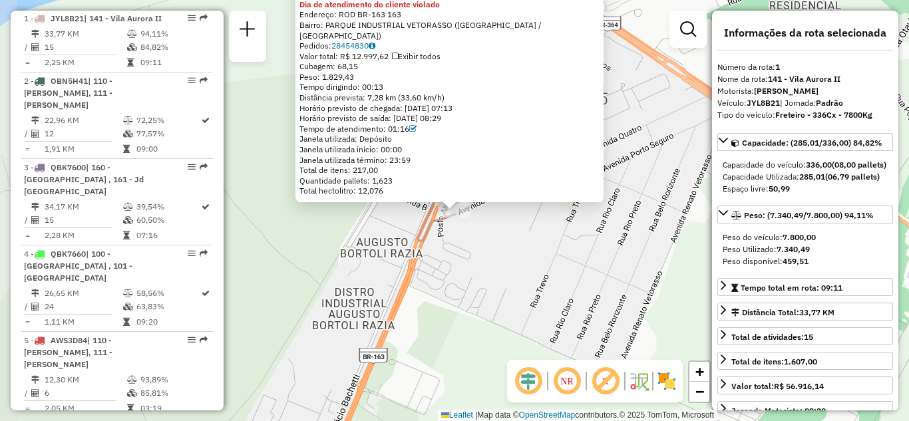
scroll to position [521, 0]
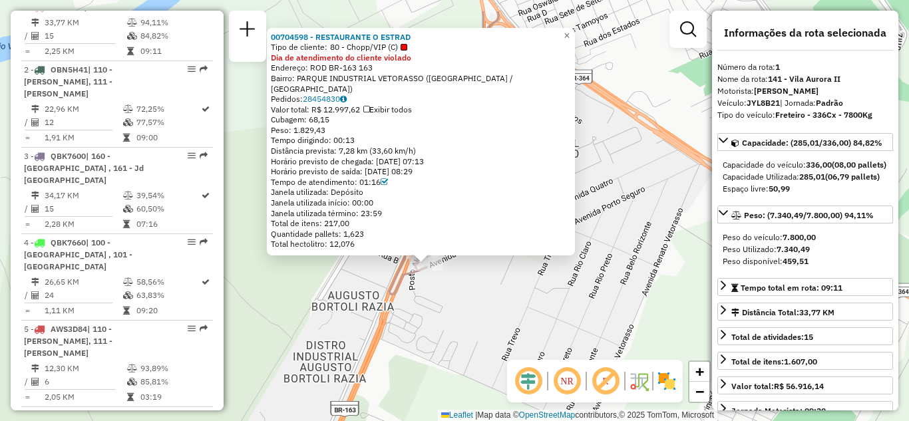
drag, startPoint x: 506, startPoint y: 253, endPoint x: 471, endPoint y: 304, distance: 62.2
click at [478, 299] on div "00704598 - RESTAURANTE O ESTRAD Tipo de cliente: 80 - Chopp/VIP (C) Dia de aten…" at bounding box center [454, 210] width 909 height 421
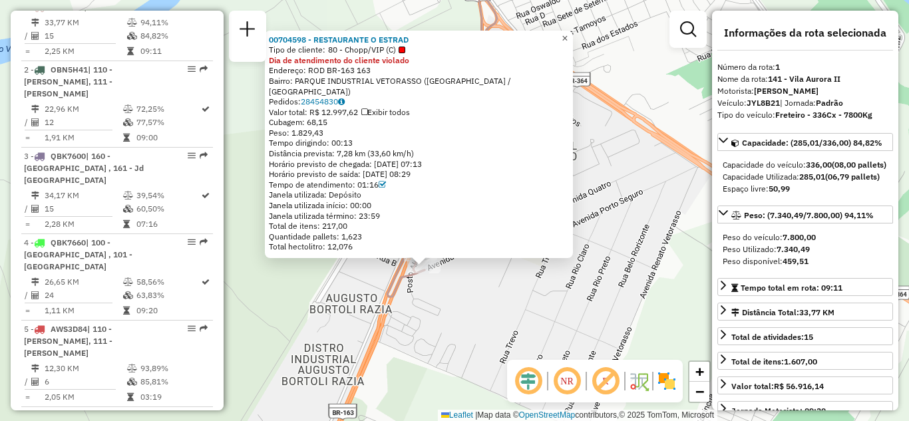
click at [567, 43] on span "×" at bounding box center [564, 38] width 6 height 11
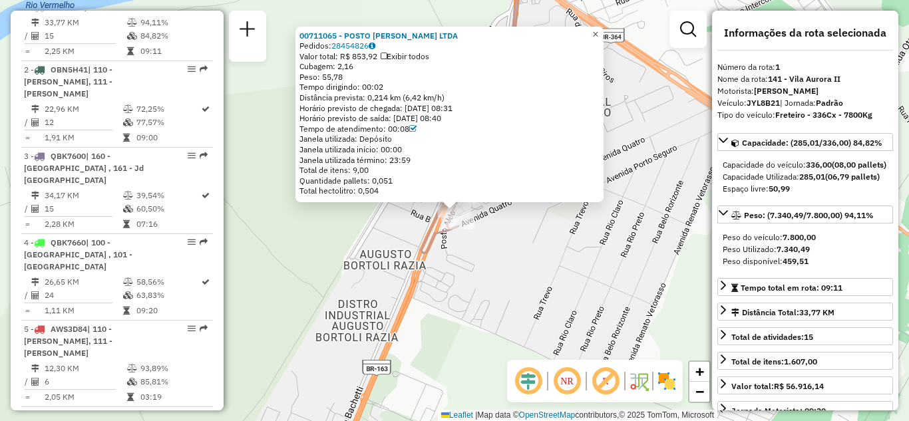
click at [598, 29] on span "×" at bounding box center [595, 34] width 6 height 11
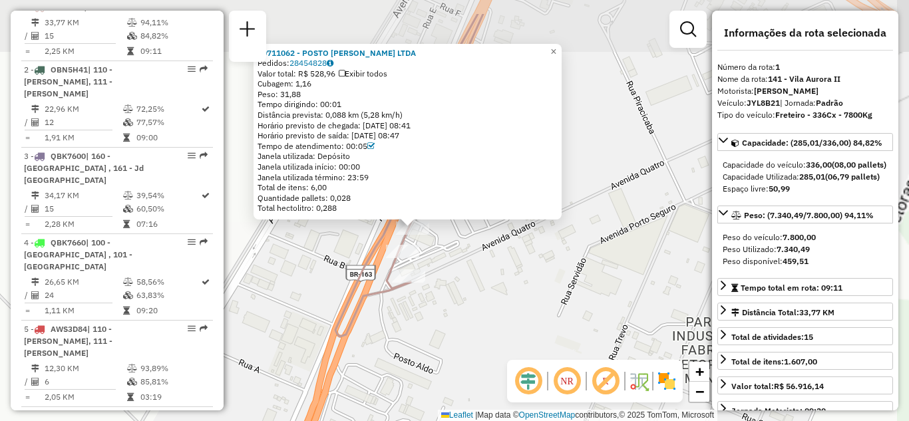
drag, startPoint x: 459, startPoint y: 302, endPoint x: 446, endPoint y: 323, distance: 24.2
click at [446, 323] on div "00711062 - POSTO ALDO MARINGA LTDA Pedidos: 28454828 Valor total: R$ 528,96 Exi…" at bounding box center [454, 210] width 909 height 421
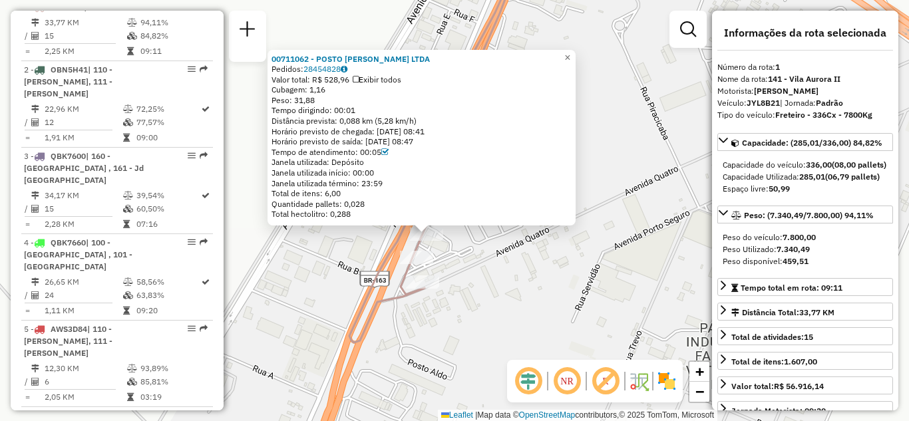
click at [469, 255] on div "00711062 - POSTO ALDO MARINGA LTDA Pedidos: 28454828 Valor total: R$ 528,96 Exi…" at bounding box center [454, 210] width 909 height 421
click at [569, 53] on link "×" at bounding box center [567, 58] width 16 height 16
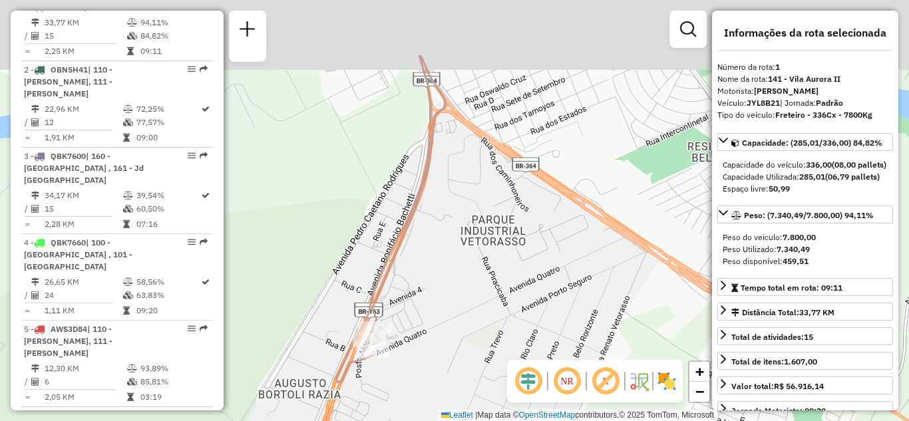
drag, startPoint x: 442, startPoint y: 325, endPoint x: 365, endPoint y: 415, distance: 118.4
click at [365, 420] on html "Aplicando filtros Pop-up bloqueado! Seu navegador bloqueou automáticamente a ab…" at bounding box center [454, 210] width 909 height 421
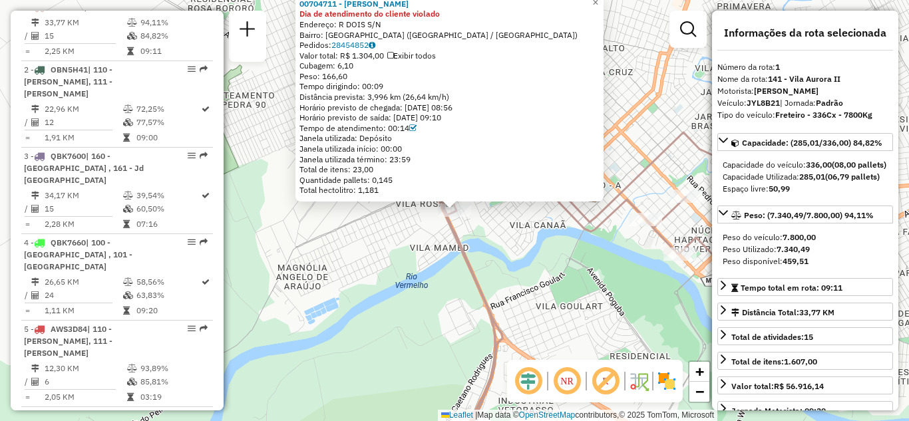
drag, startPoint x: 577, startPoint y: 350, endPoint x: 533, endPoint y: 370, distance: 47.6
click at [535, 376] on hb-router-mapa "Informações da Sessão 1254824 - 28/08/2025 Criação: 27/08/2025 20:29 Depósito: …" at bounding box center [454, 210] width 909 height 421
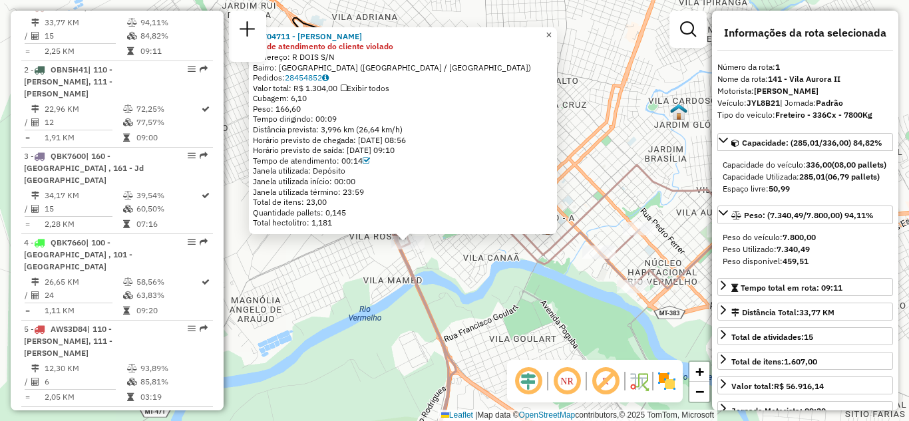
click at [551, 29] on span "×" at bounding box center [548, 34] width 6 height 11
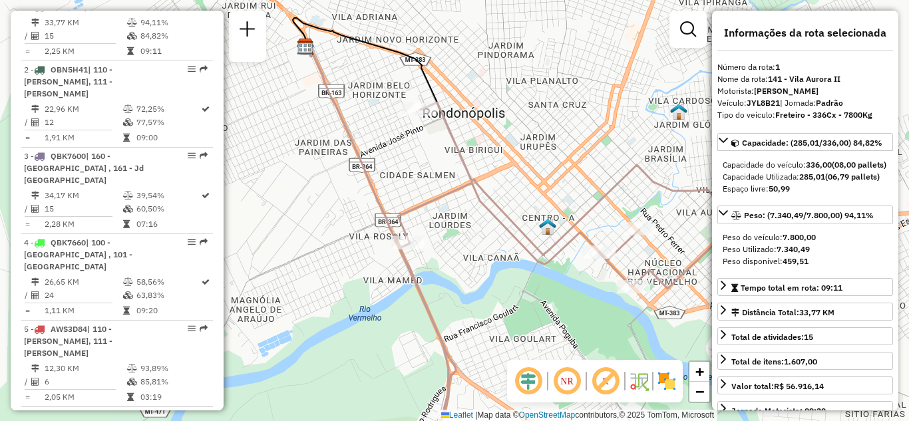
click at [663, 383] on img at bounding box center [666, 380] width 21 height 21
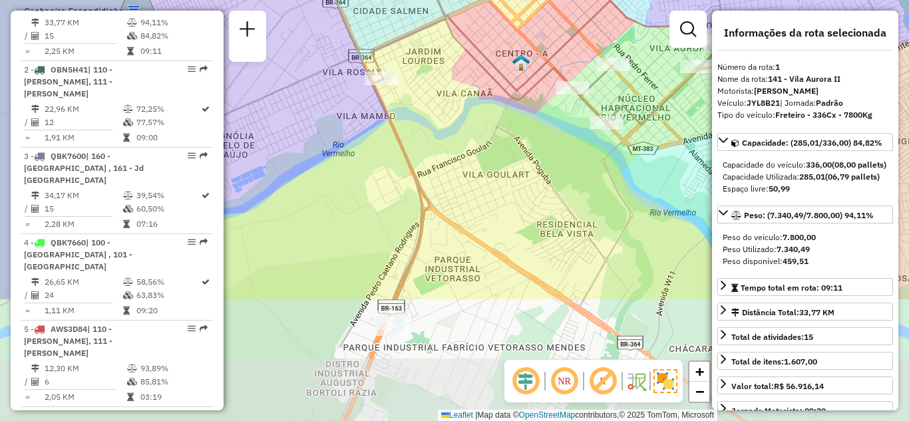
drag, startPoint x: 510, startPoint y: 328, endPoint x: 484, endPoint y: 165, distance: 165.1
click at [484, 165] on div "Janela de atendimento Grade de atendimento Capacidade Transportadoras Veículos …" at bounding box center [454, 210] width 909 height 421
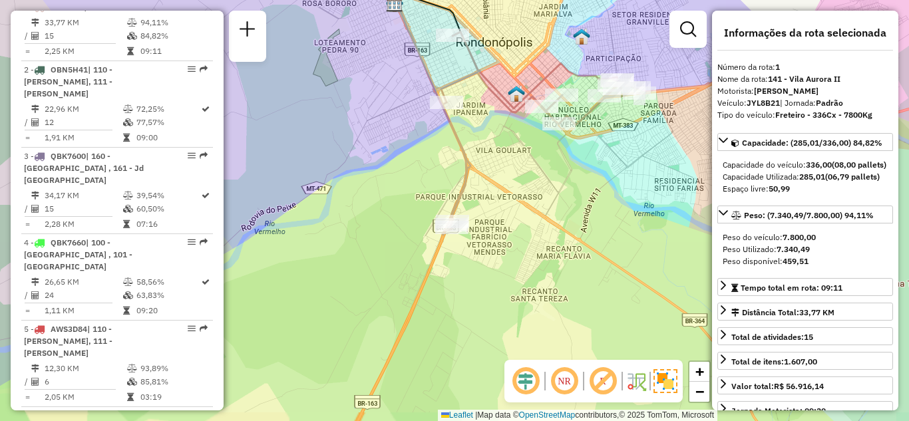
drag, startPoint x: 529, startPoint y: 264, endPoint x: 515, endPoint y: 320, distance: 57.8
click at [515, 320] on div "Janela de atendimento Grade de atendimento Capacidade Transportadoras Veículos …" at bounding box center [454, 210] width 909 height 421
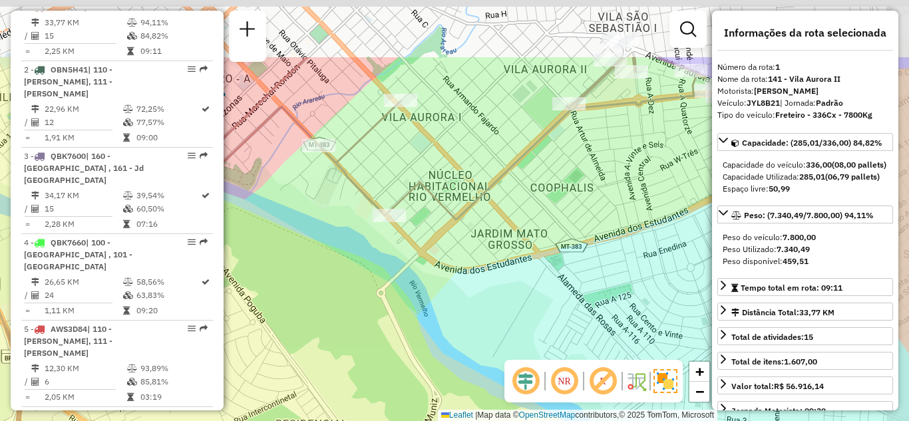
drag, startPoint x: 503, startPoint y: 263, endPoint x: 464, endPoint y: 361, distance: 105.4
click at [464, 361] on div "Janela de atendimento Grade de atendimento Capacidade Transportadoras Veículos …" at bounding box center [454, 210] width 909 height 421
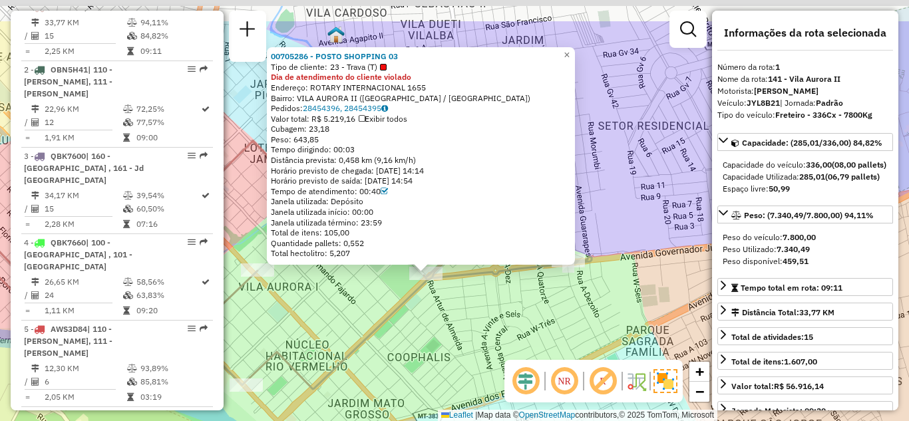
drag, startPoint x: 617, startPoint y: 213, endPoint x: 553, endPoint y: 60, distance: 166.0
click at [599, 258] on div "00705286 - POSTO SHOPPING 03 Tipo de cliente: 23 - Trava (T) Dia de atendimento…" at bounding box center [454, 210] width 909 height 421
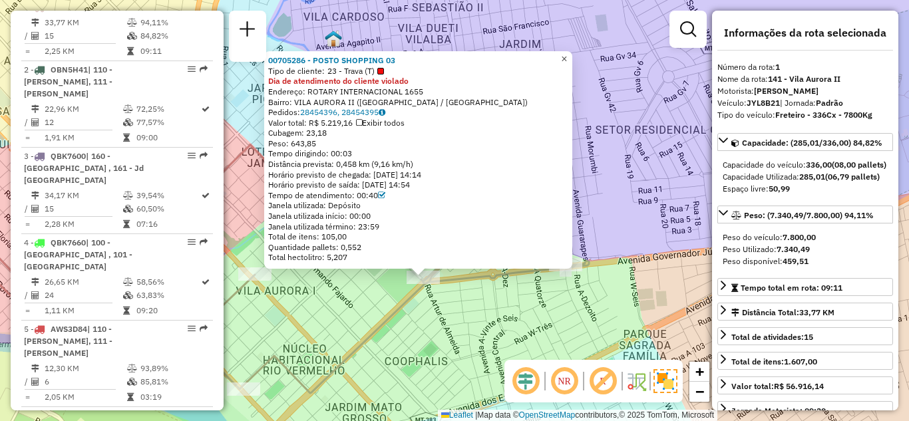
click at [567, 53] on span "×" at bounding box center [564, 58] width 6 height 11
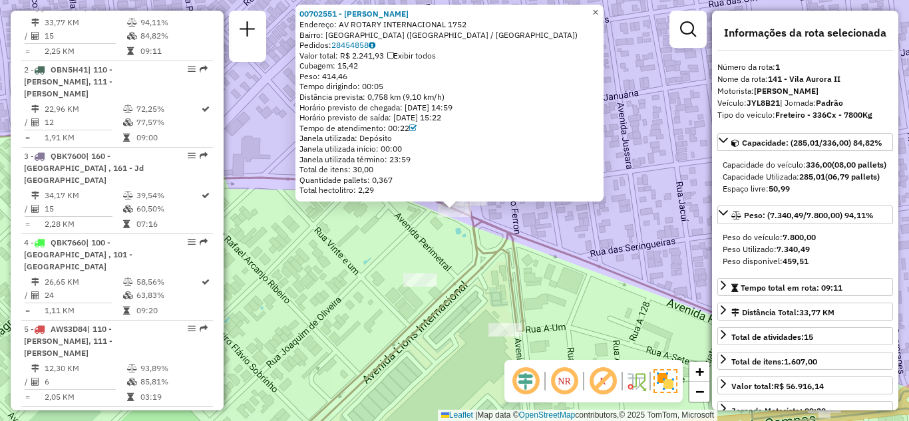
click at [598, 7] on span "×" at bounding box center [595, 12] width 6 height 11
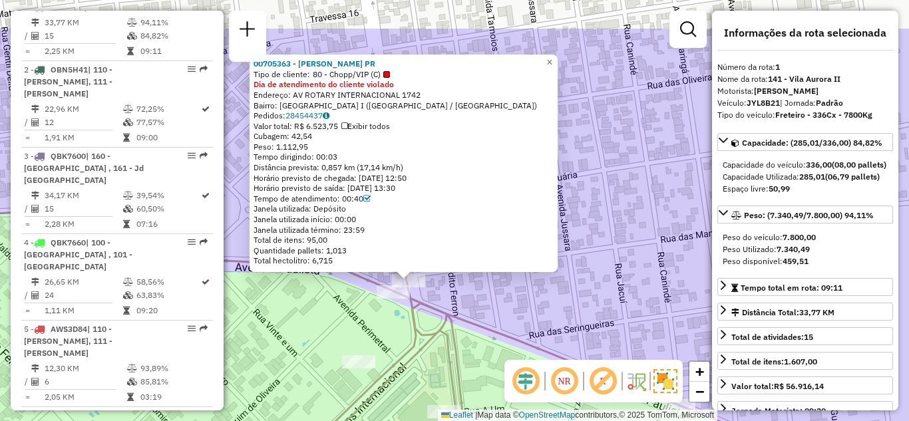
drag, startPoint x: 606, startPoint y: 319, endPoint x: 580, endPoint y: 337, distance: 31.6
click at [583, 345] on div "00705363 - ANDRE LUIZ RIVELO PR Tipo de cliente: 80 - Chopp/VIP (C) Dia de aten…" at bounding box center [454, 210] width 909 height 421
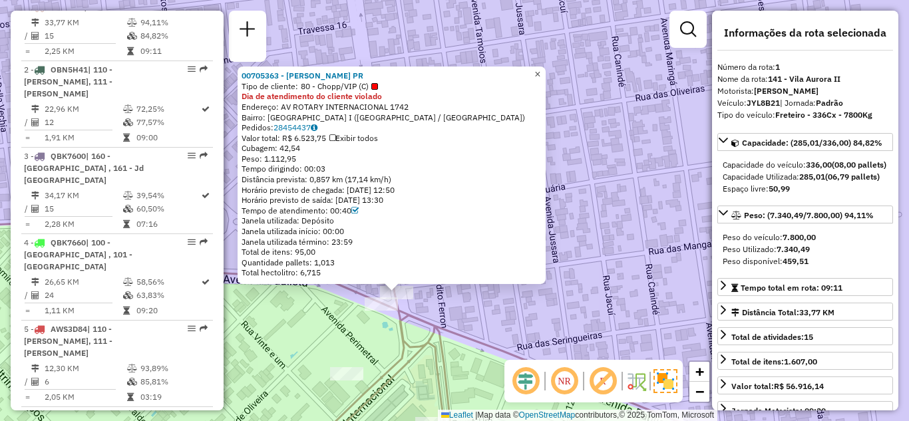
click at [540, 69] on span "×" at bounding box center [537, 74] width 6 height 11
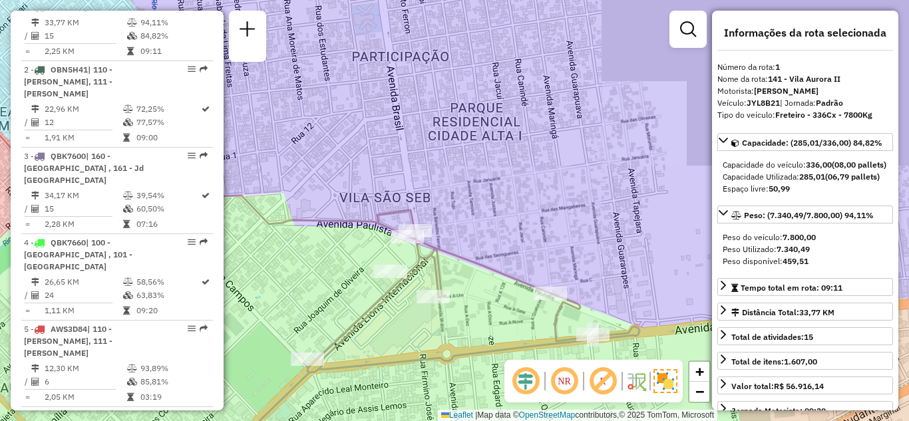
drag, startPoint x: 521, startPoint y: 289, endPoint x: 464, endPoint y: 271, distance: 59.8
click at [463, 271] on div "Janela de atendimento Grade de atendimento Capacidade Transportadoras Veículos …" at bounding box center [454, 210] width 909 height 421
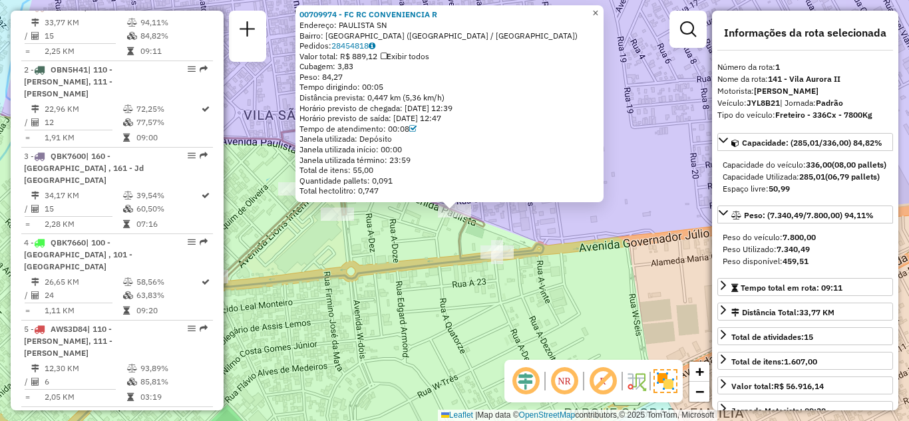
click at [598, 11] on span "×" at bounding box center [595, 12] width 6 height 11
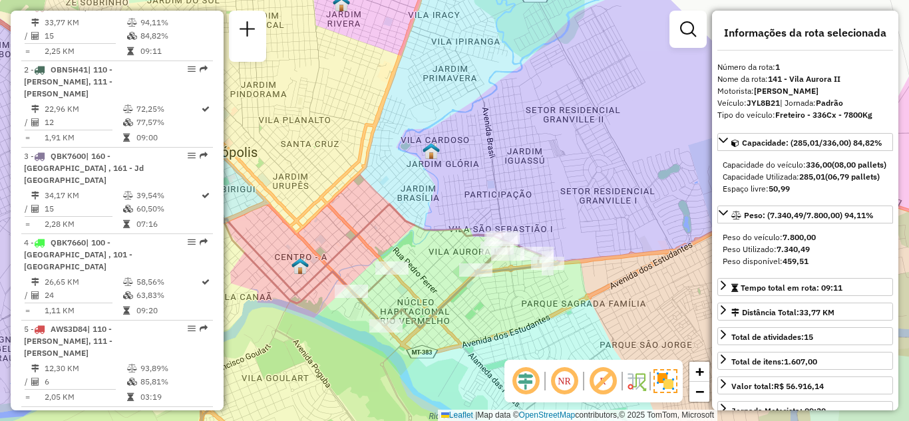
drag, startPoint x: 519, startPoint y: 302, endPoint x: 651, endPoint y: 264, distance: 137.1
click at [651, 264] on div "Janela de atendimento Grade de atendimento Capacidade Transportadoras Veículos …" at bounding box center [454, 210] width 909 height 421
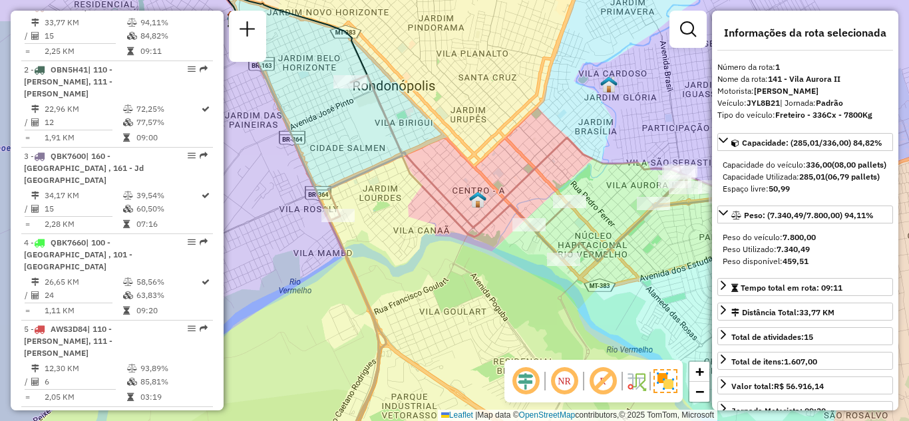
drag, startPoint x: 586, startPoint y: 232, endPoint x: 577, endPoint y: 222, distance: 13.6
click at [604, 220] on div "Janela de atendimento Grade de atendimento Capacidade Transportadoras Veículos …" at bounding box center [454, 210] width 909 height 421
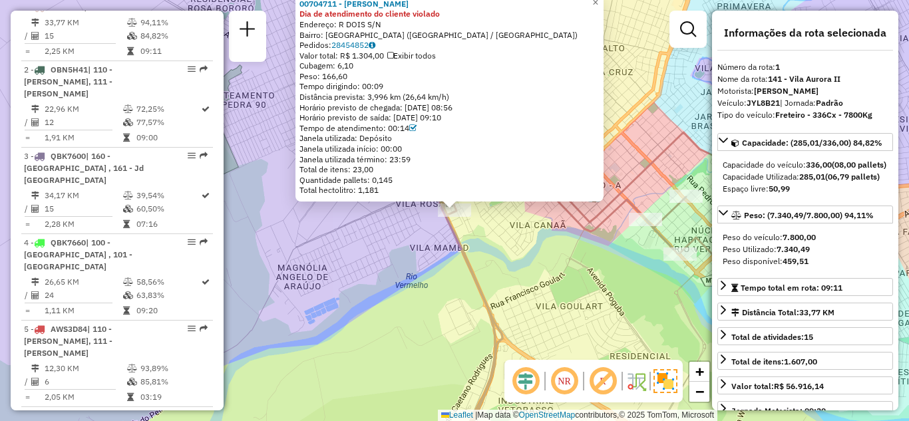
click at [581, 298] on div "00704711 - MAURO GOMES DA CRUZ Dia de atendimento do cliente violado Endereço: …" at bounding box center [454, 210] width 909 height 421
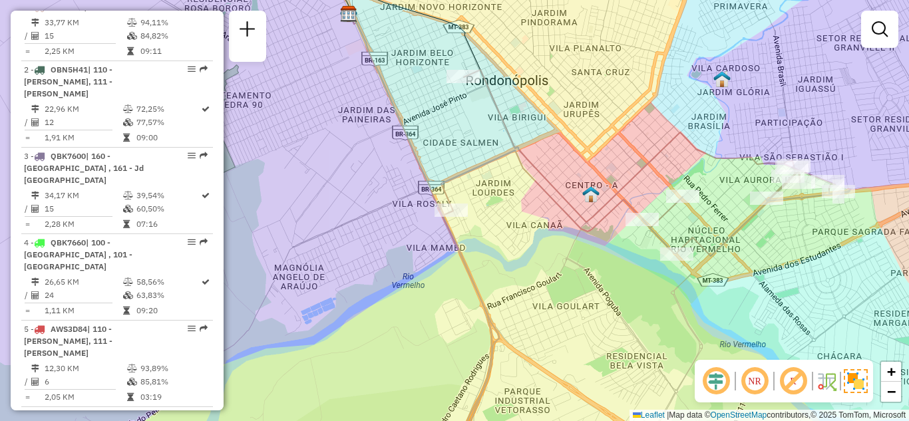
drag, startPoint x: 607, startPoint y: 327, endPoint x: 529, endPoint y: 342, distance: 79.2
click at [531, 340] on div "Janela de atendimento Grade de atendimento Capacidade Transportadoras Veículos …" at bounding box center [454, 210] width 909 height 421
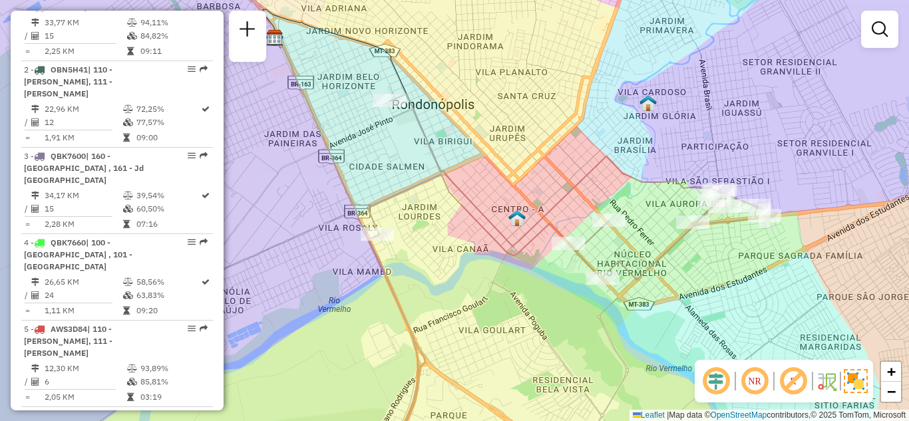
drag, startPoint x: 629, startPoint y: 182, endPoint x: 630, endPoint y: 153, distance: 29.3
click at [630, 153] on div "Janela de atendimento Grade de atendimento Capacidade Transportadoras Veículos …" at bounding box center [454, 210] width 909 height 421
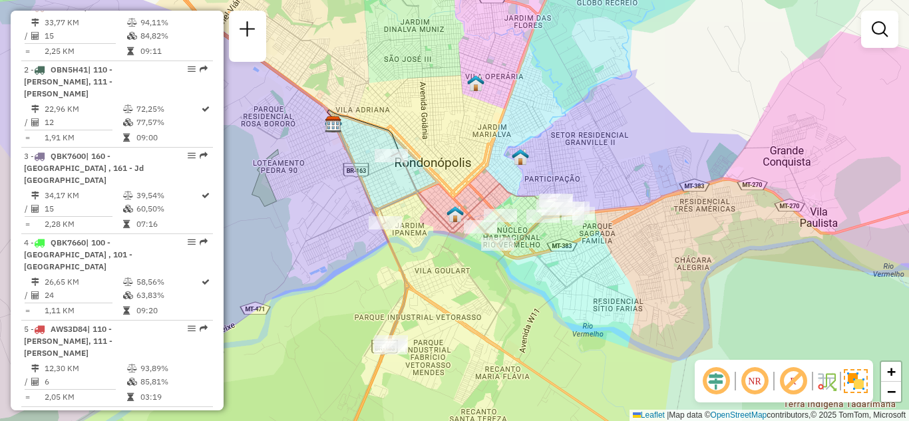
drag, startPoint x: 544, startPoint y: 279, endPoint x: 532, endPoint y: 289, distance: 15.6
click at [532, 289] on div "Janela de atendimento Grade de atendimento Capacidade Transportadoras Veículos …" at bounding box center [454, 210] width 909 height 421
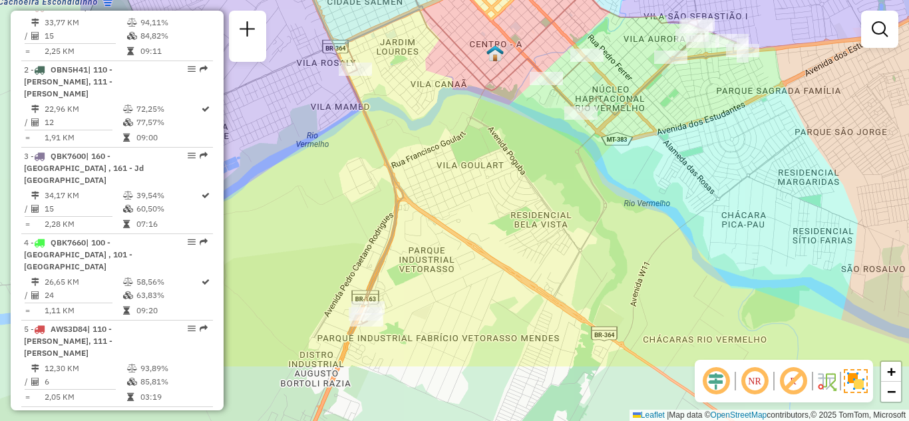
drag, startPoint x: 566, startPoint y: 226, endPoint x: 738, endPoint y: 129, distance: 197.2
click at [738, 129] on div "Janela de atendimento Grade de atendimento Capacidade Transportadoras Veículos …" at bounding box center [454, 210] width 909 height 421
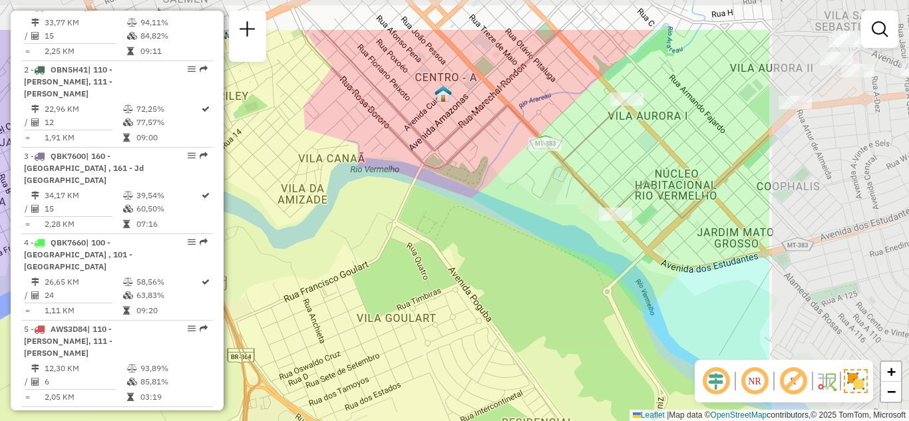
drag, startPoint x: 634, startPoint y: 212, endPoint x: 428, endPoint y: 211, distance: 206.2
click at [388, 216] on div "Janela de atendimento Grade de atendimento Capacidade Transportadoras Veículos …" at bounding box center [454, 210] width 909 height 421
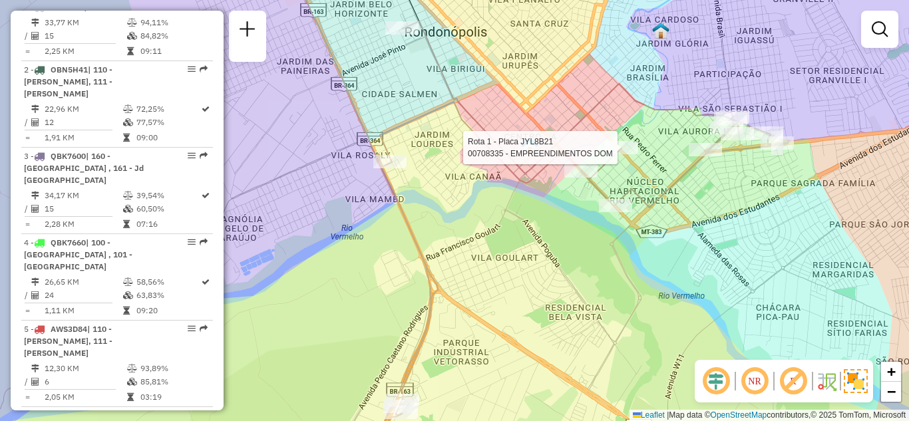
select select "**********"
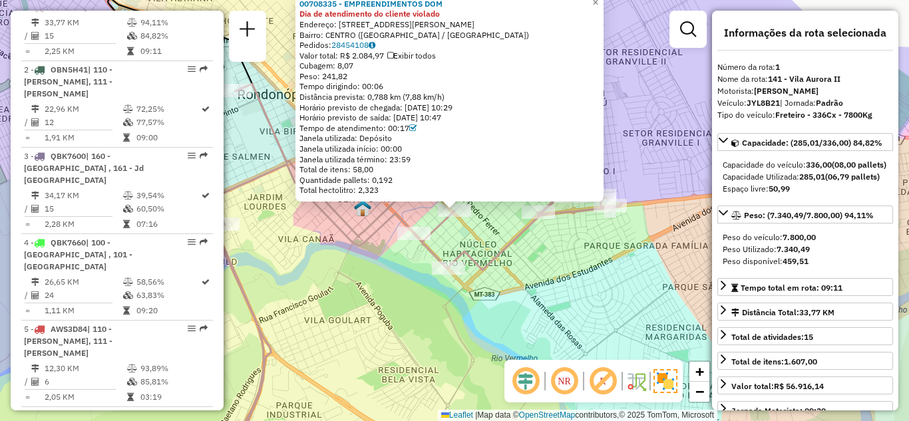
drag, startPoint x: 627, startPoint y: 62, endPoint x: 630, endPoint y: 140, distance: 78.6
click at [630, 140] on div "00708335 - EMPREENDIMENTOS DOM Dia de atendimento do cliente violado Endereço: …" at bounding box center [454, 210] width 909 height 421
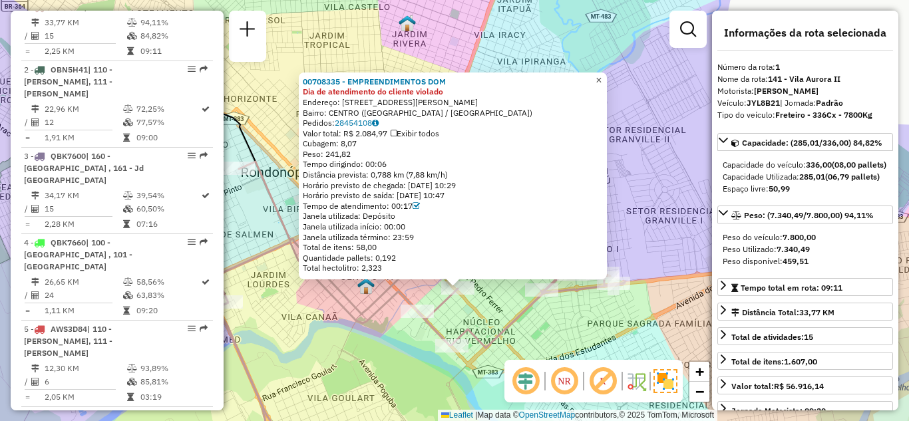
click at [601, 79] on span "×" at bounding box center [598, 79] width 6 height 11
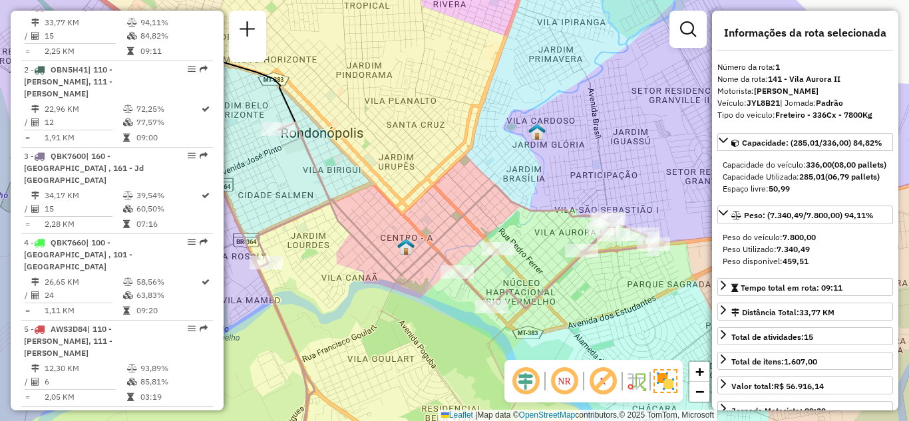
drag, startPoint x: 607, startPoint y: 213, endPoint x: 666, endPoint y: 137, distance: 96.2
click at [672, 133] on div "Janela de atendimento Grade de atendimento Capacidade Transportadoras Veículos …" at bounding box center [454, 210] width 909 height 421
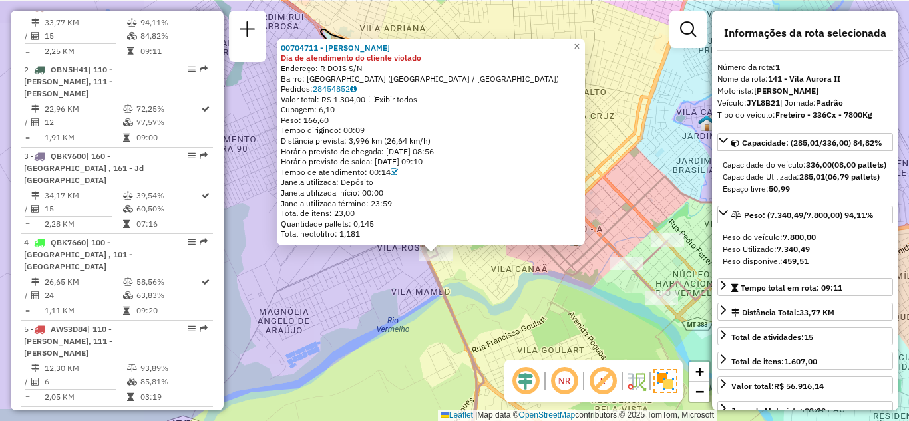
drag, startPoint x: 631, startPoint y: 80, endPoint x: 613, endPoint y: 112, distance: 36.6
click at [613, 112] on div "00704711 - MAURO GOMES DA CRUZ Dia de atendimento do cliente violado Endereço: …" at bounding box center [454, 210] width 909 height 421
click at [579, 42] on span "×" at bounding box center [576, 46] width 6 height 11
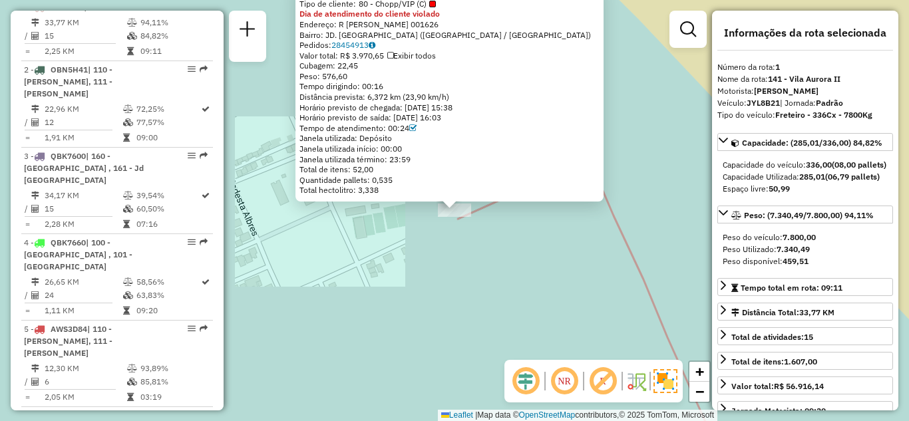
drag, startPoint x: 623, startPoint y: 132, endPoint x: 616, endPoint y: 159, distance: 28.1
click at [616, 159] on div "00700503 - CAICARA TENIS CLUB Tipo de cliente: 80 - Chopp/VIP (C) Dia de atendi…" at bounding box center [454, 210] width 909 height 421
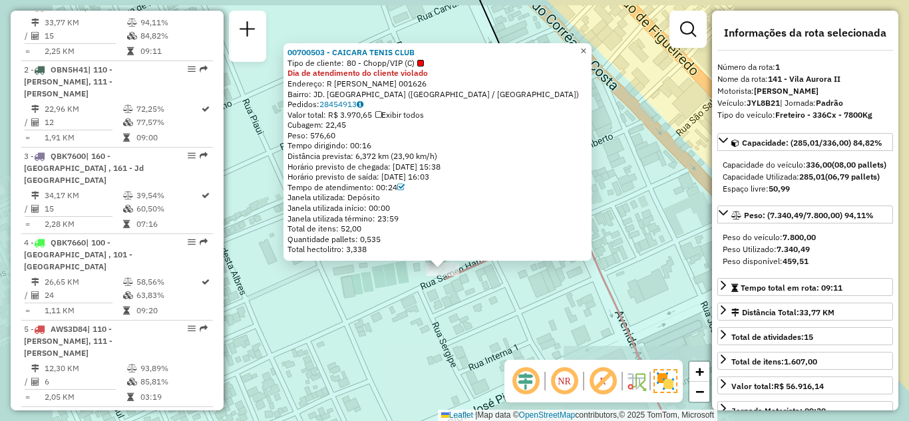
click at [586, 45] on span "×" at bounding box center [583, 50] width 6 height 11
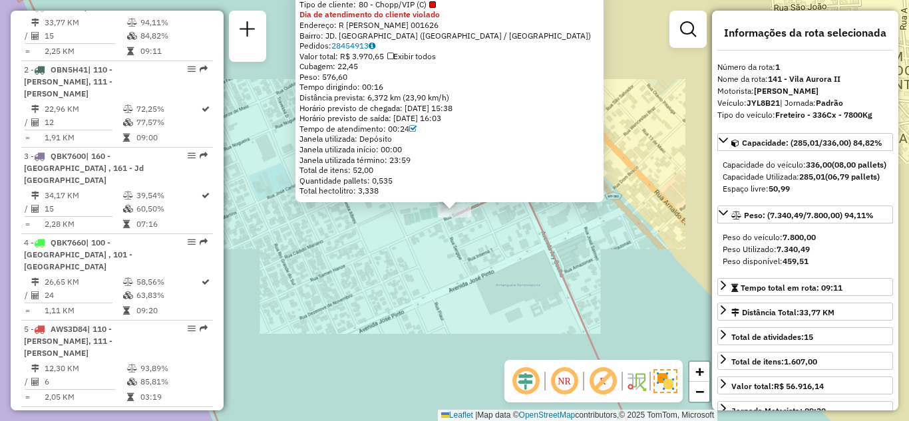
drag, startPoint x: 654, startPoint y: 164, endPoint x: 650, endPoint y: 192, distance: 28.9
click at [650, 192] on div "00700503 - CAICARA TENIS CLUB Tipo de cliente: 80 - Chopp/VIP (C) Dia de atendi…" at bounding box center [454, 210] width 909 height 421
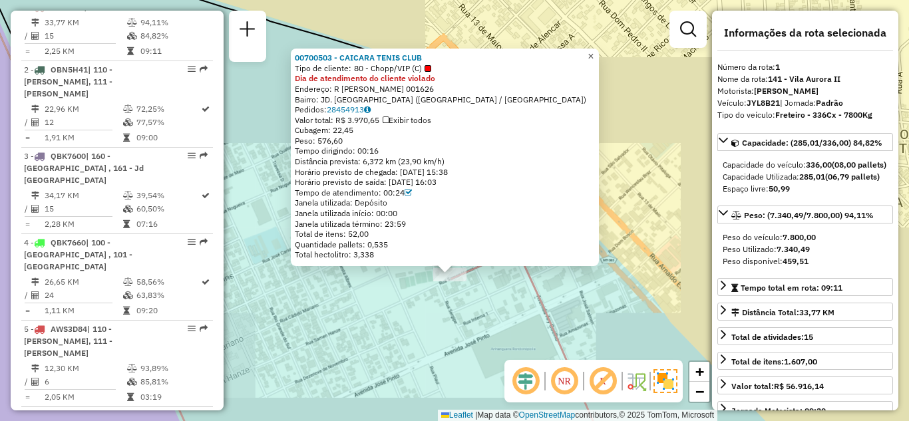
click at [593, 51] on span "×" at bounding box center [590, 56] width 6 height 11
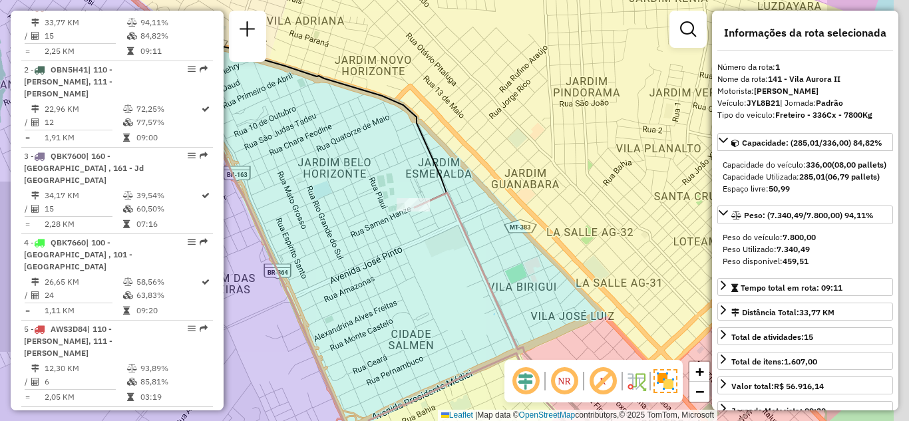
drag, startPoint x: 599, startPoint y: 219, endPoint x: 291, endPoint y: 87, distance: 335.6
click at [291, 88] on div "Janela de atendimento Grade de atendimento Capacidade Transportadoras Veículos …" at bounding box center [454, 210] width 909 height 421
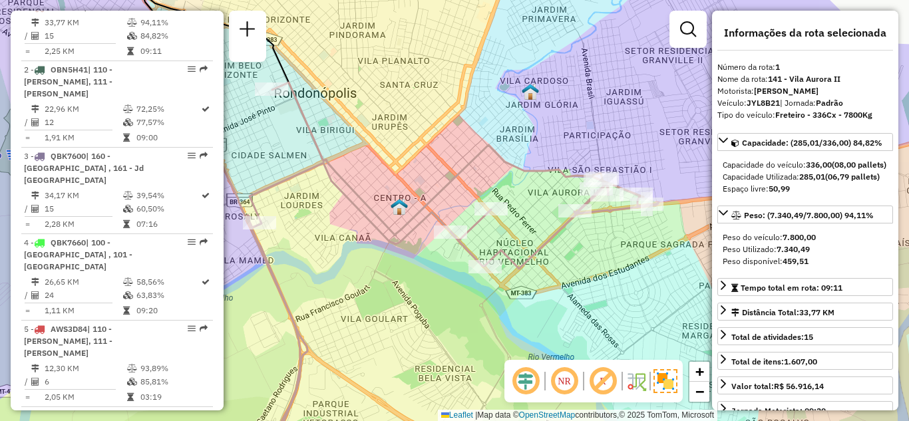
drag, startPoint x: 446, startPoint y: 210, endPoint x: 396, endPoint y: 176, distance: 60.7
click at [396, 176] on icon at bounding box center [452, 271] width 410 height 379
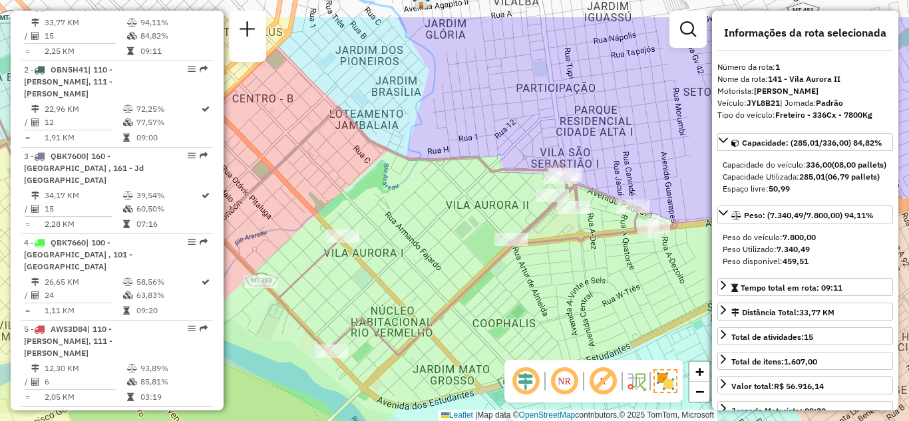
click at [579, 268] on div "Janela de atendimento Grade de atendimento Capacidade Transportadoras Veículos …" at bounding box center [454, 210] width 909 height 421
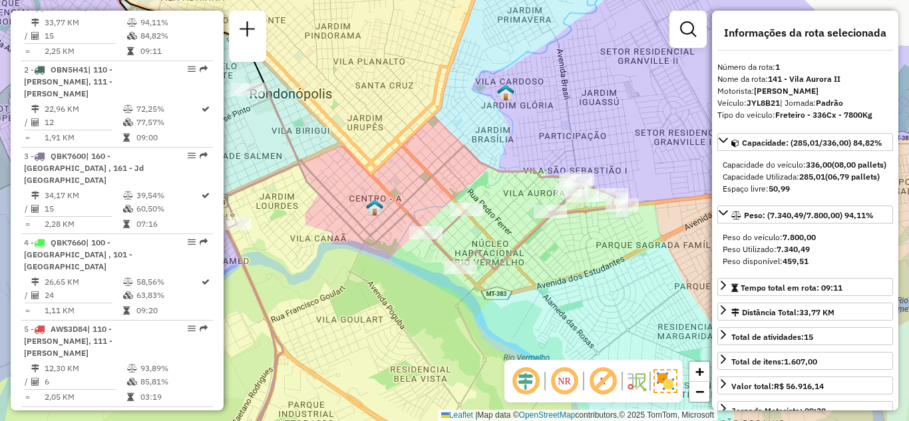
drag, startPoint x: 610, startPoint y: 266, endPoint x: 612, endPoint y: 234, distance: 32.0
click at [612, 234] on div "Janela de atendimento Grade de atendimento Capacidade Transportadoras Veículos …" at bounding box center [454, 210] width 909 height 421
